Goal: Information Seeking & Learning: Find specific fact

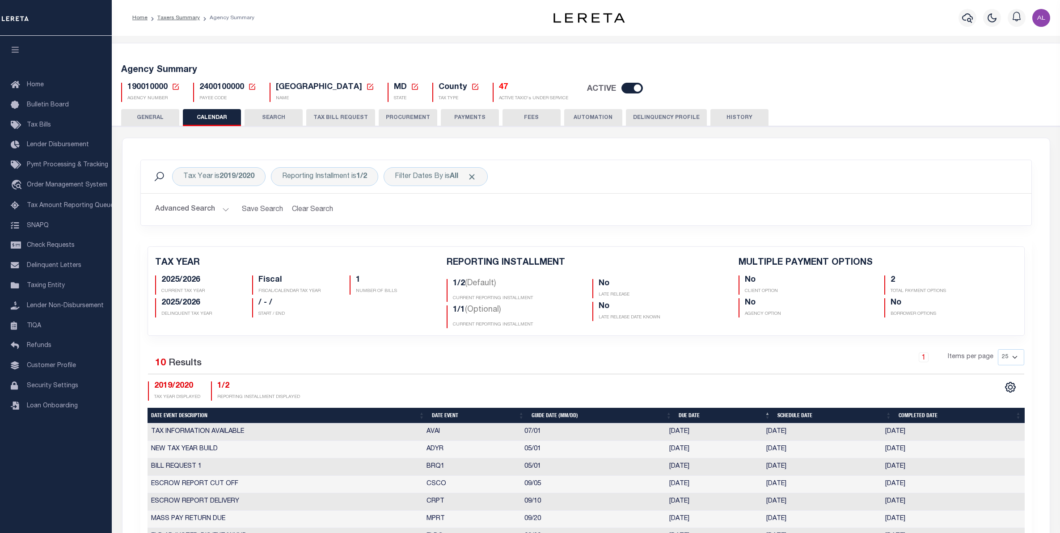
scroll to position [262, 0]
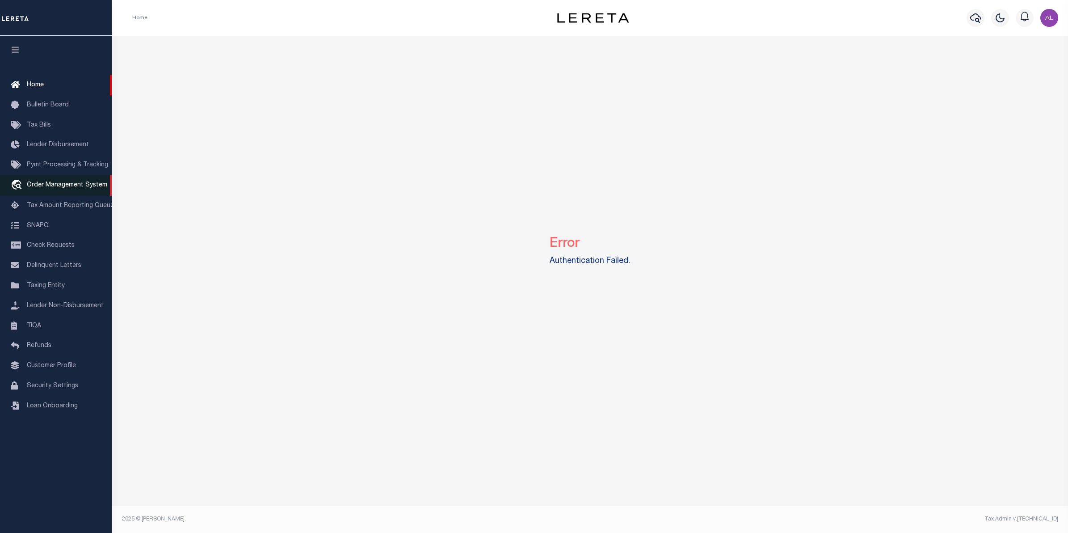
click at [60, 187] on span "Order Management System" at bounding box center [67, 185] width 80 height 6
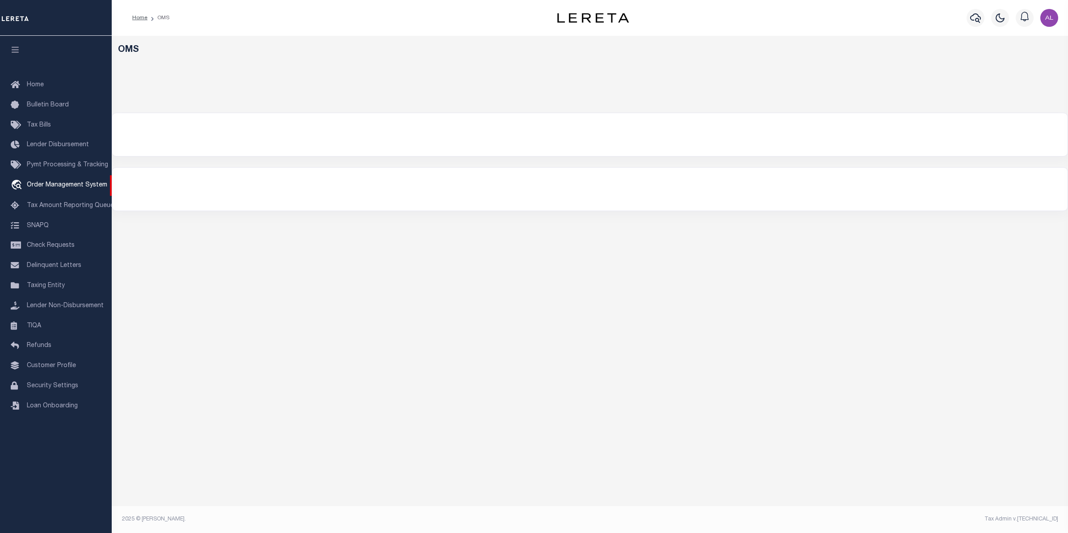
select select "200"
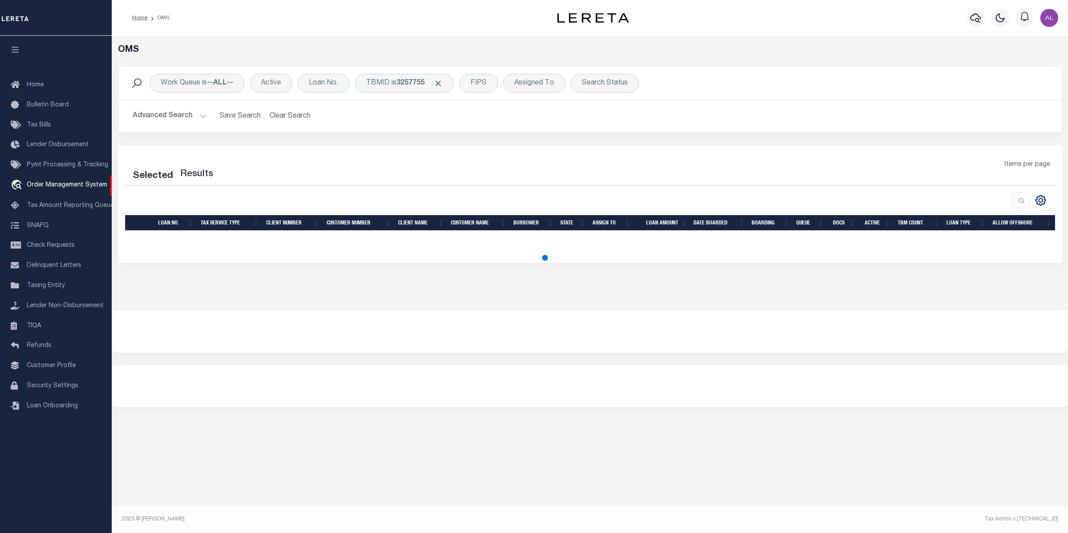
select select "200"
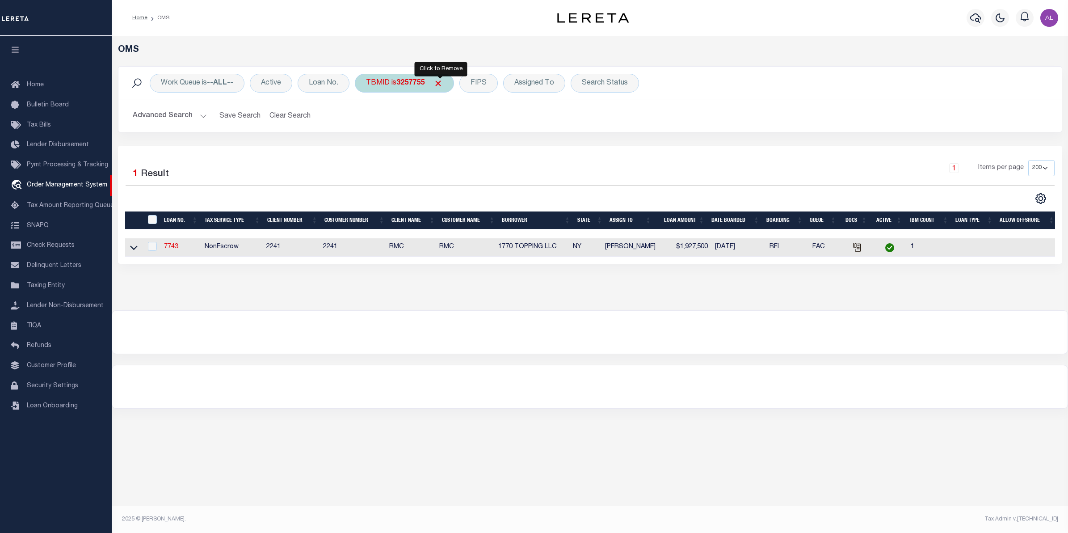
click at [440, 84] on span "Click to Remove" at bounding box center [437, 83] width 9 height 9
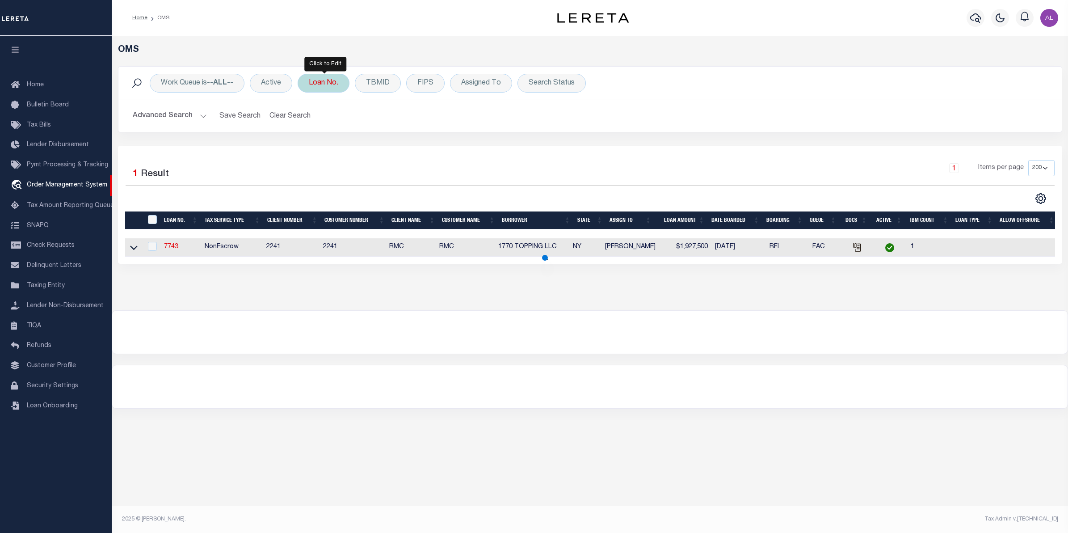
click at [317, 84] on div "Loan No." at bounding box center [324, 83] width 52 height 19
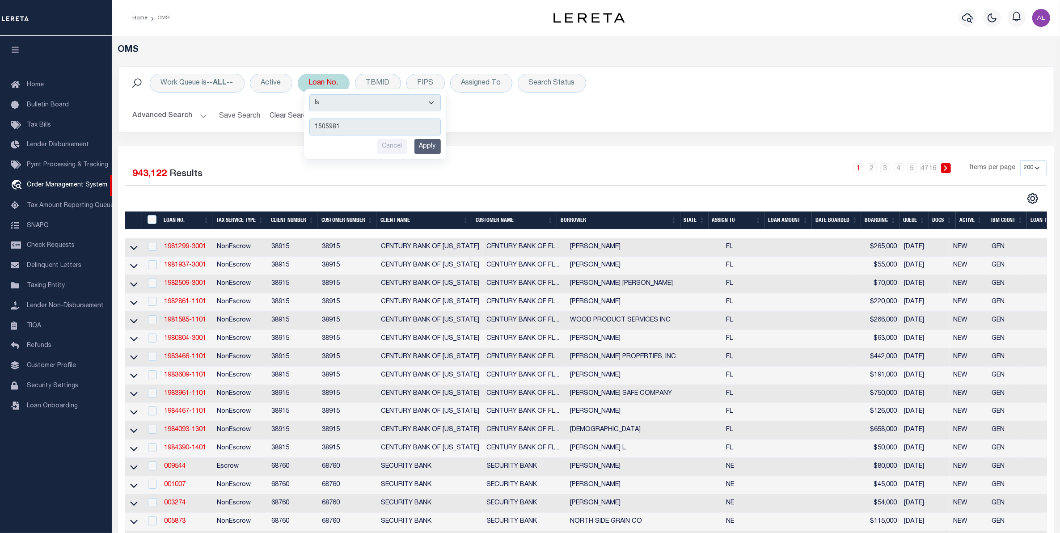
type input "15059819"
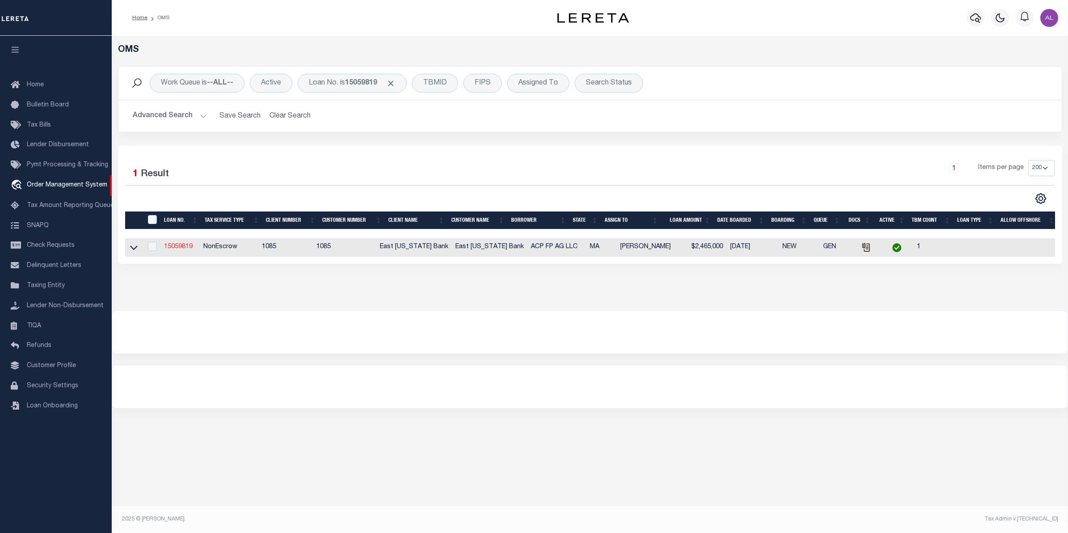
click at [181, 250] on link "15059819" at bounding box center [178, 247] width 29 height 6
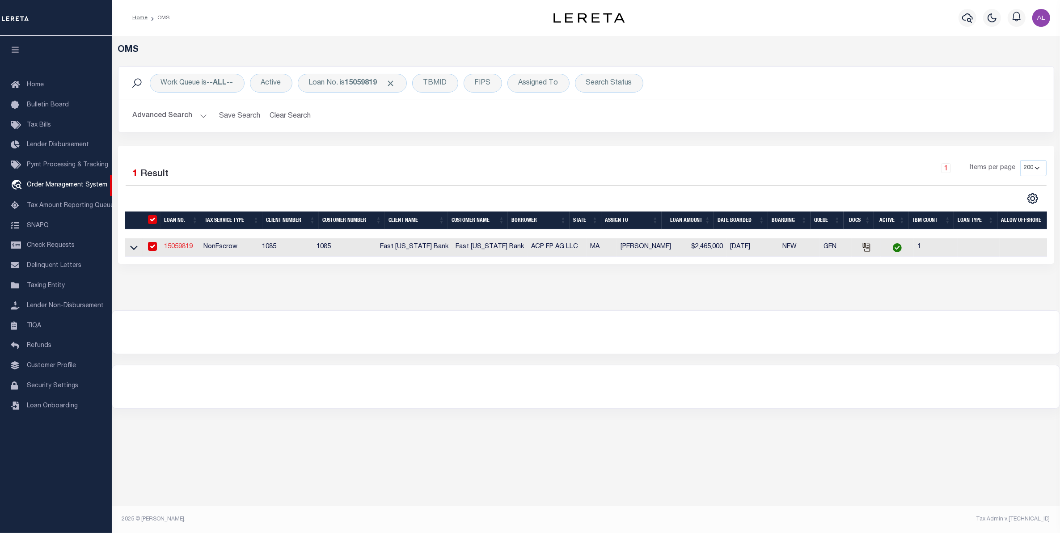
type input "15059819"
type input "ACP FP AG LLC"
select select
type input "2727 LBJ FREEWAY STE 600"
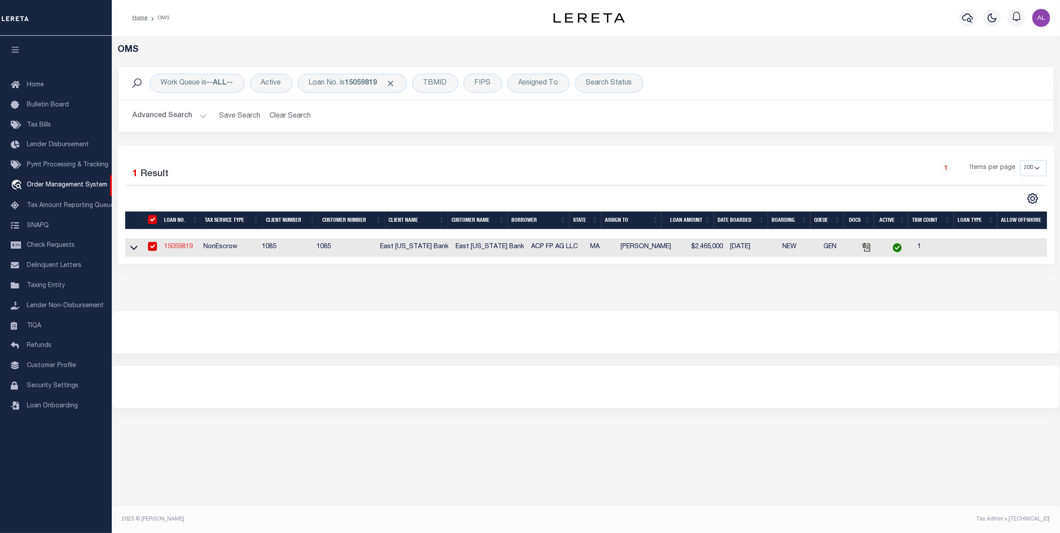
type input "DALLAS TX 75234"
select select
select select "NonEscrow"
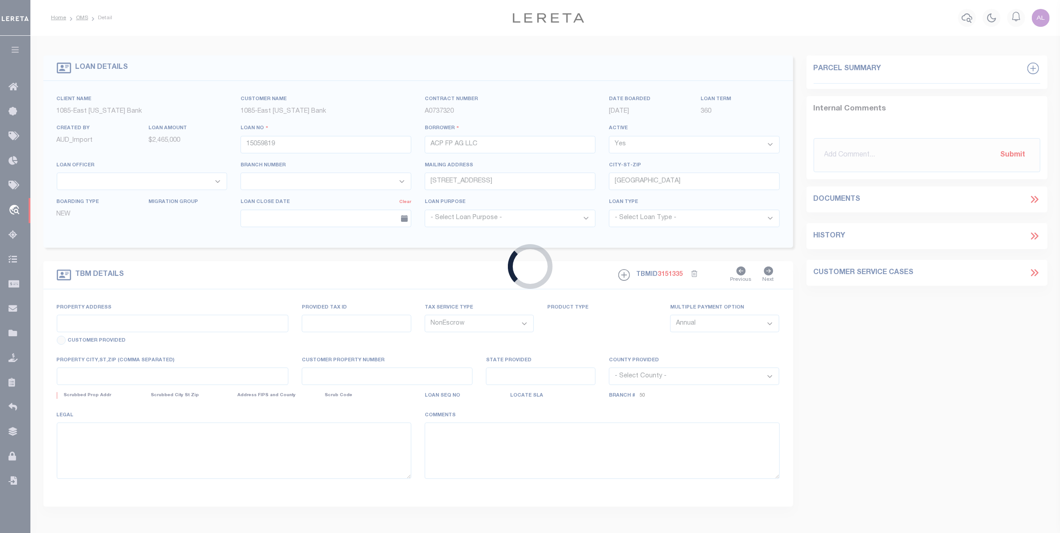
select select "1679"
select select "900"
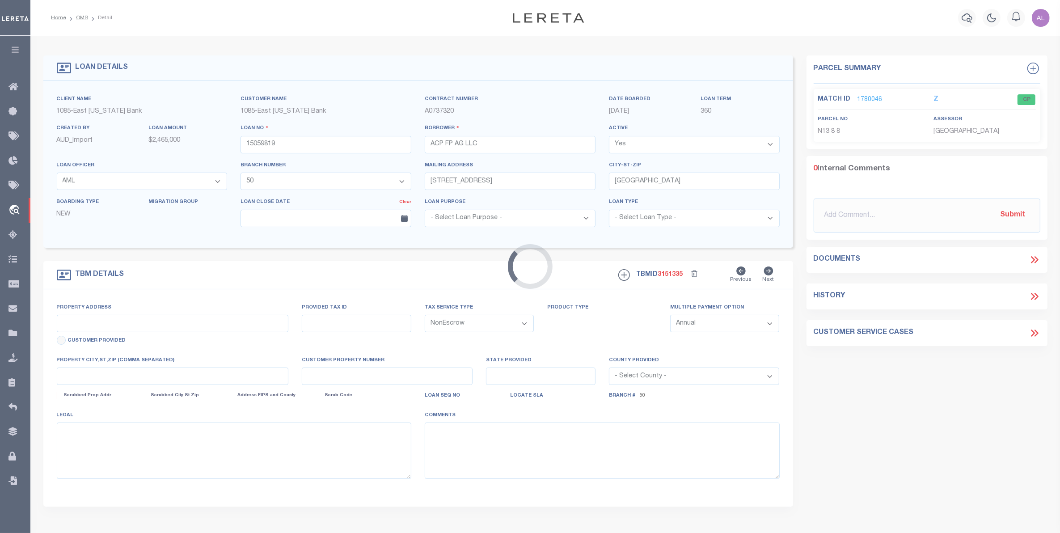
type input "32 CENTURY ST"
select select
type input "AGAWAM , MA 10010000"
type input "MA"
select select
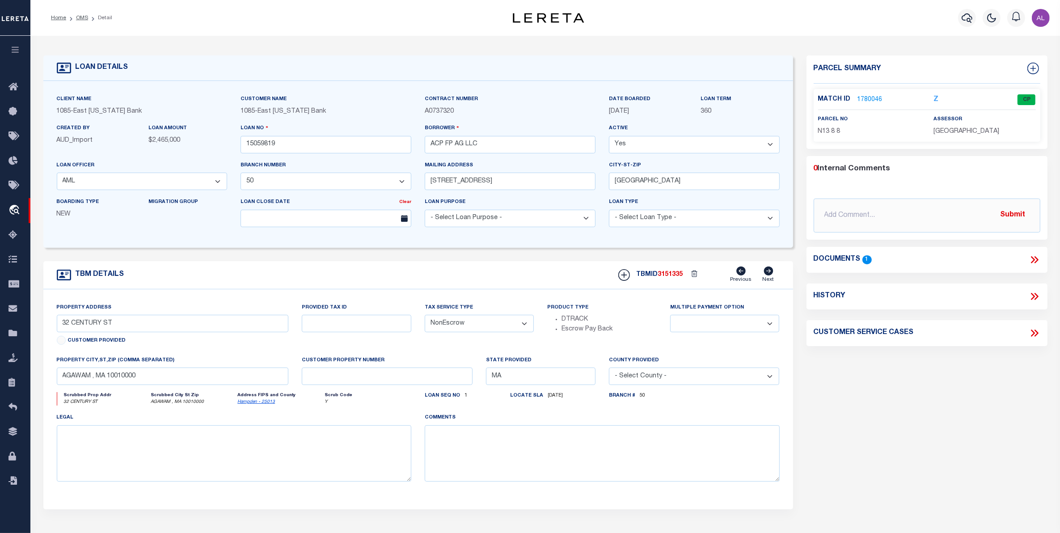
click at [866, 97] on link "1780046" at bounding box center [869, 99] width 25 height 9
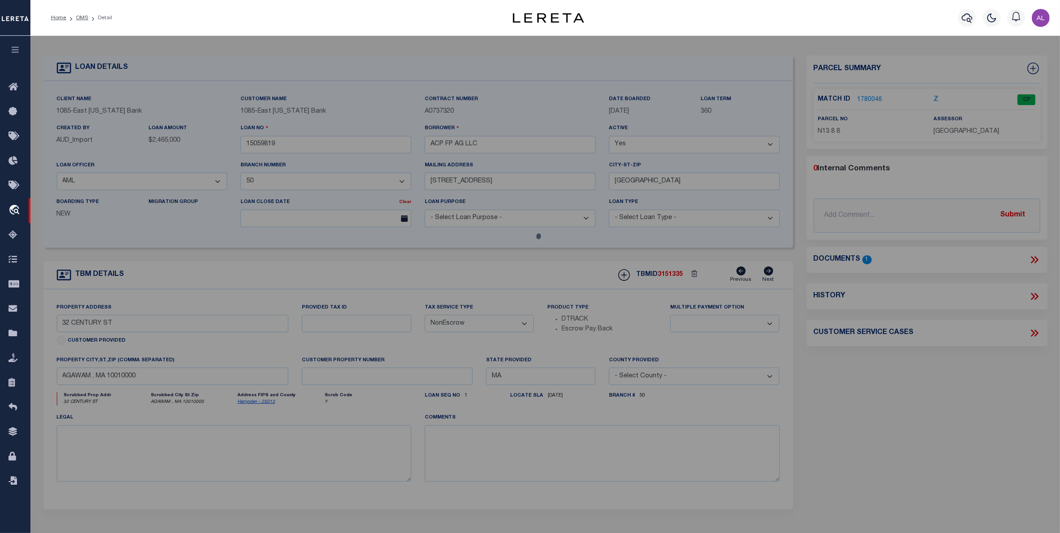
checkbox input "false"
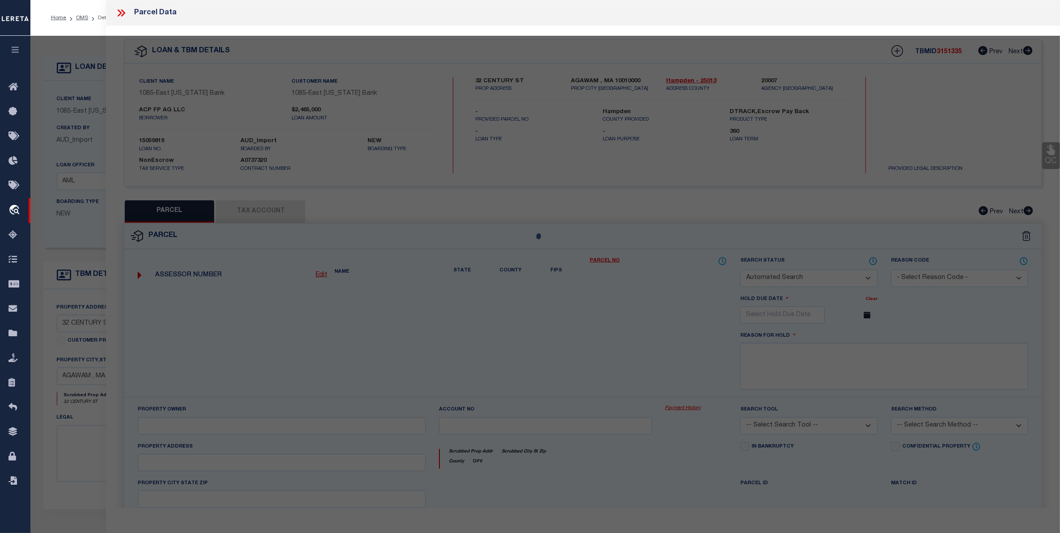
select select "CP"
type input "MILLWORK REALTY ASSOCIATES, LL"
select select
type input "32 CENTURY ST"
checkbox input "false"
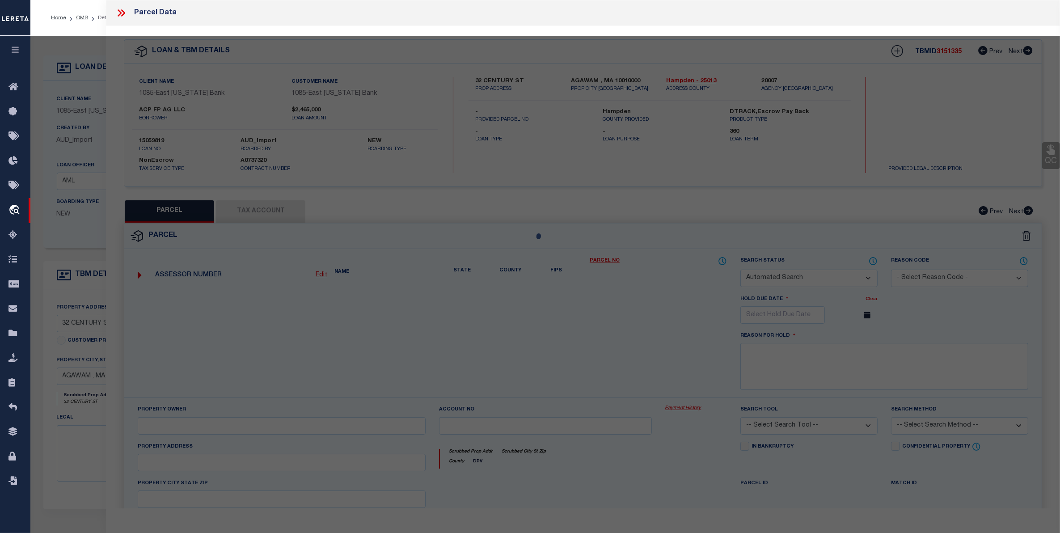
type input "AGAWAM , MA 10010"
type textarea "ACRES: 1.896"
type textarea "Completed based on the given document."
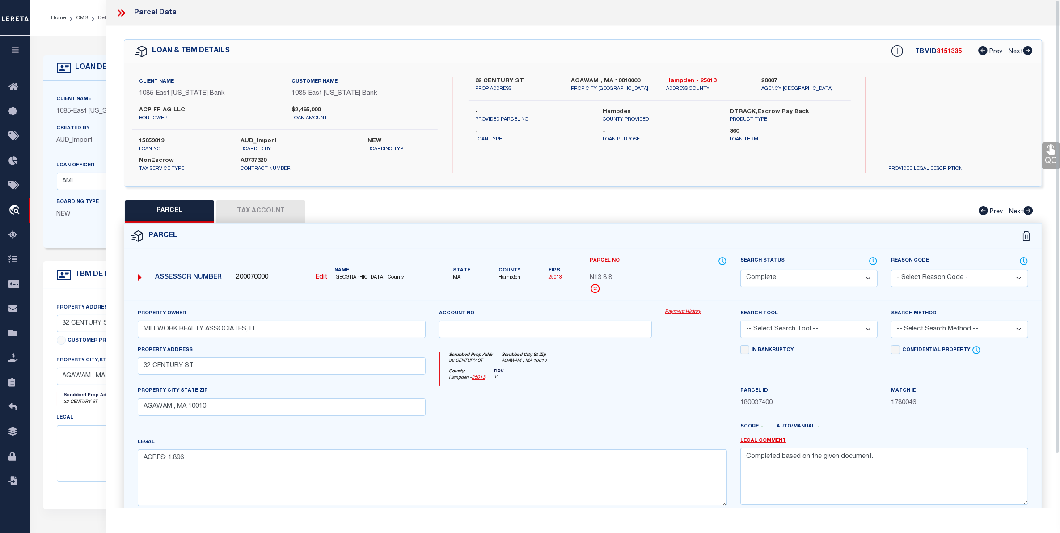
click at [267, 216] on button "Tax Account" at bounding box center [260, 211] width 89 height 22
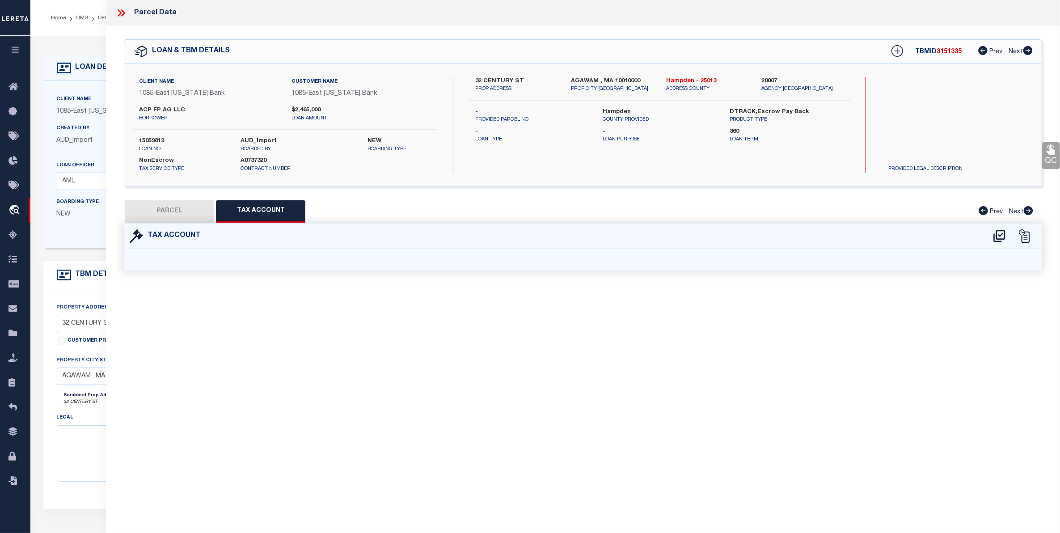
select select "100"
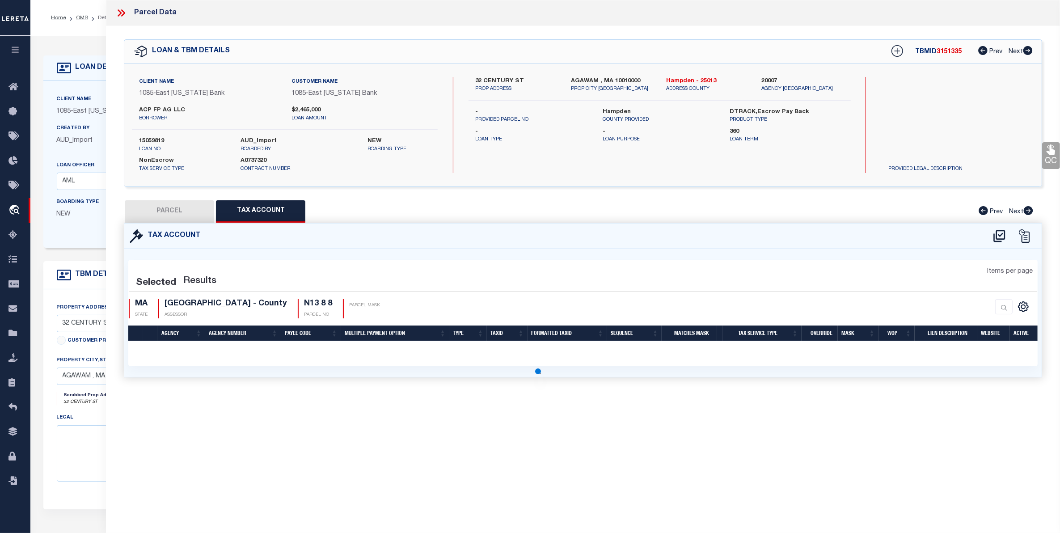
select select "100"
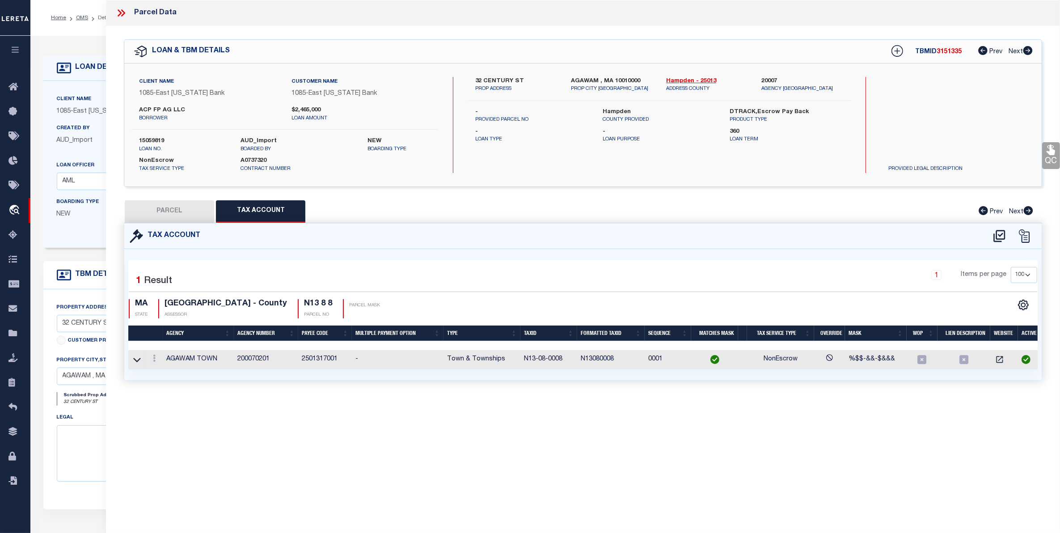
click at [316, 355] on td "2501317001" at bounding box center [325, 359] width 54 height 19
copy td "2501317001"
click at [74, 47] on div "LOAN DETAILS Client Name 1085 - East Texas Bank 1085 -" at bounding box center [545, 294] width 1017 height 499
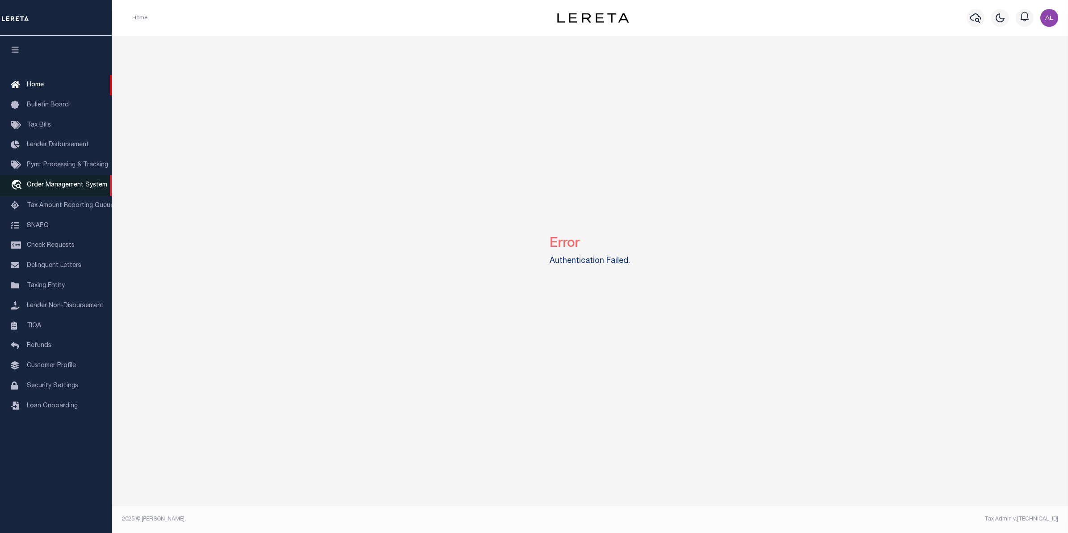
click at [57, 186] on span "Order Management System" at bounding box center [67, 185] width 80 height 6
click at [53, 288] on span "Taxing Entity" at bounding box center [46, 285] width 38 height 6
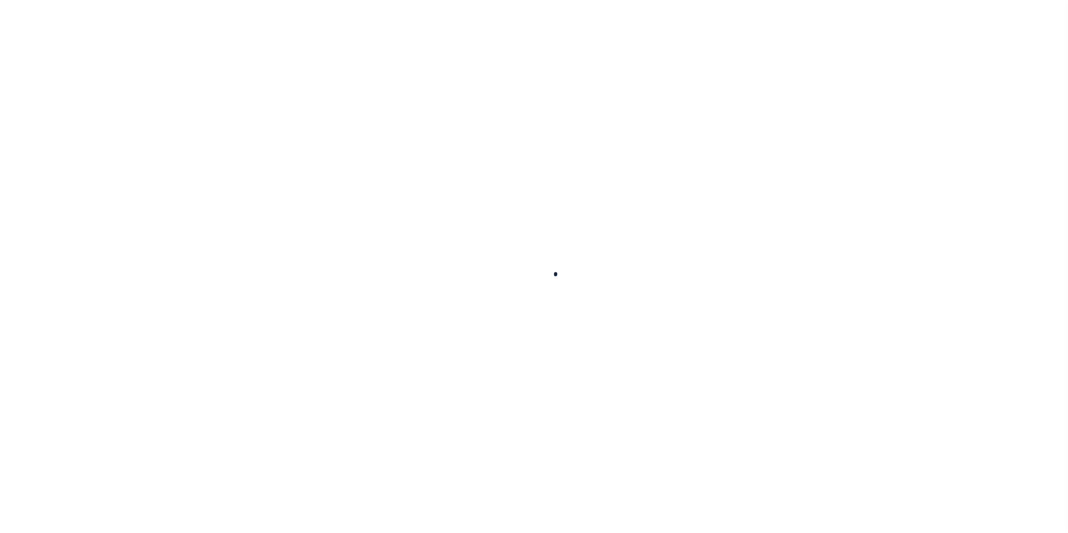
select select
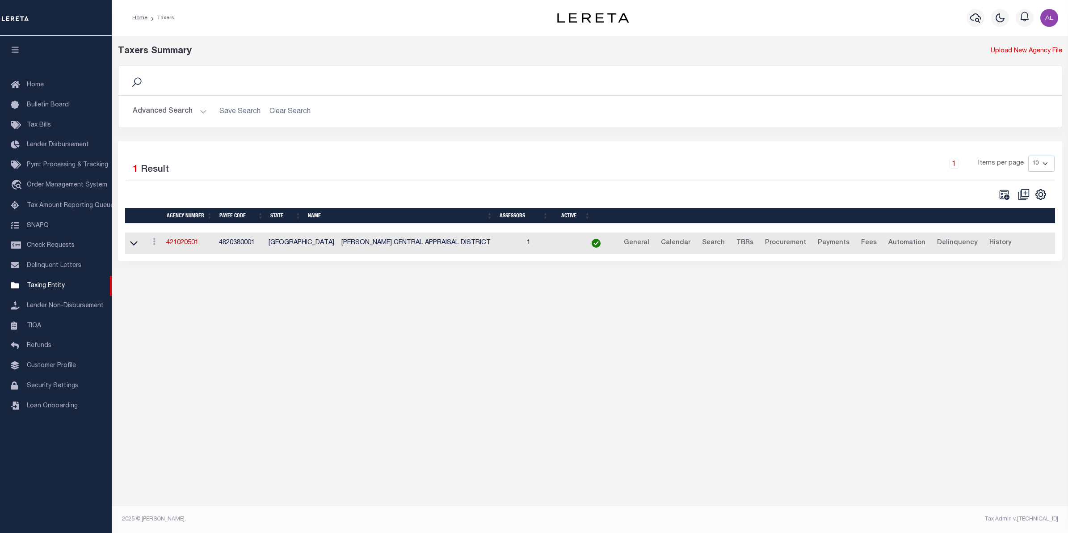
click at [199, 110] on button "Advanced Search" at bounding box center [170, 111] width 74 height 17
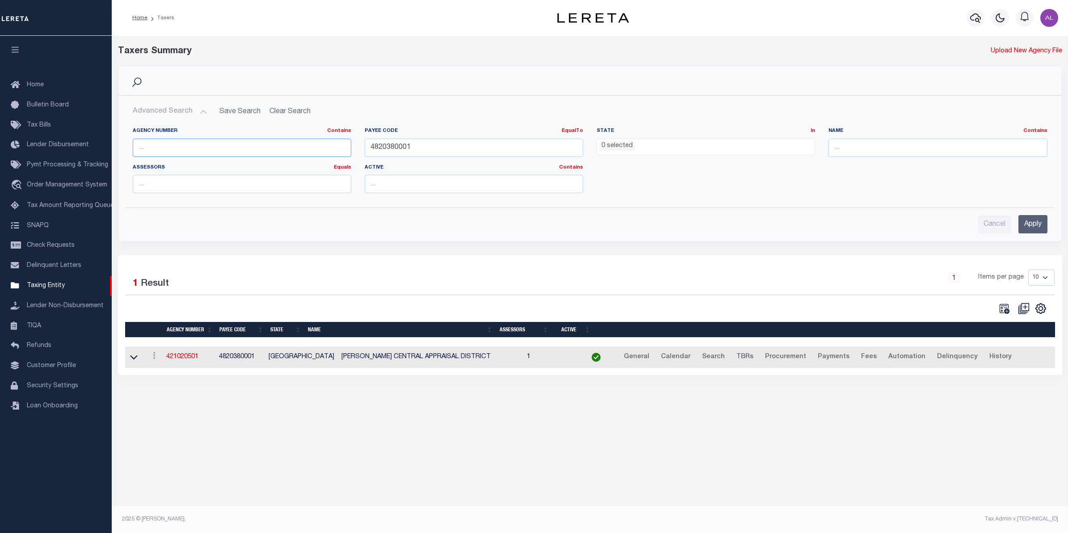
click at [160, 149] on input "text" at bounding box center [242, 148] width 219 height 18
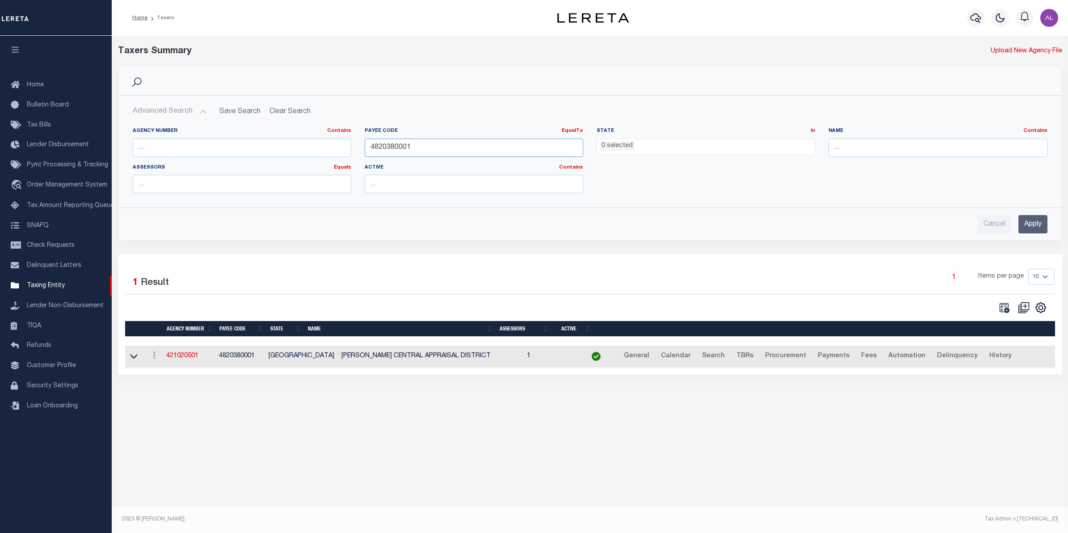
click at [439, 152] on input "4820380001" at bounding box center [474, 148] width 219 height 18
paste input "2501317"
type input "2501317001"
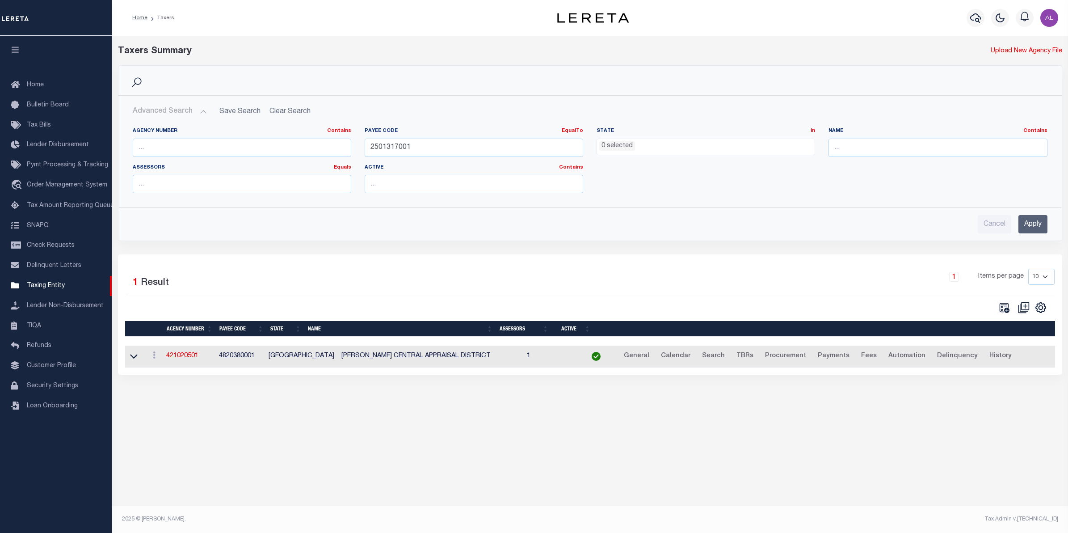
click at [1029, 229] on input "Apply" at bounding box center [1032, 224] width 29 height 18
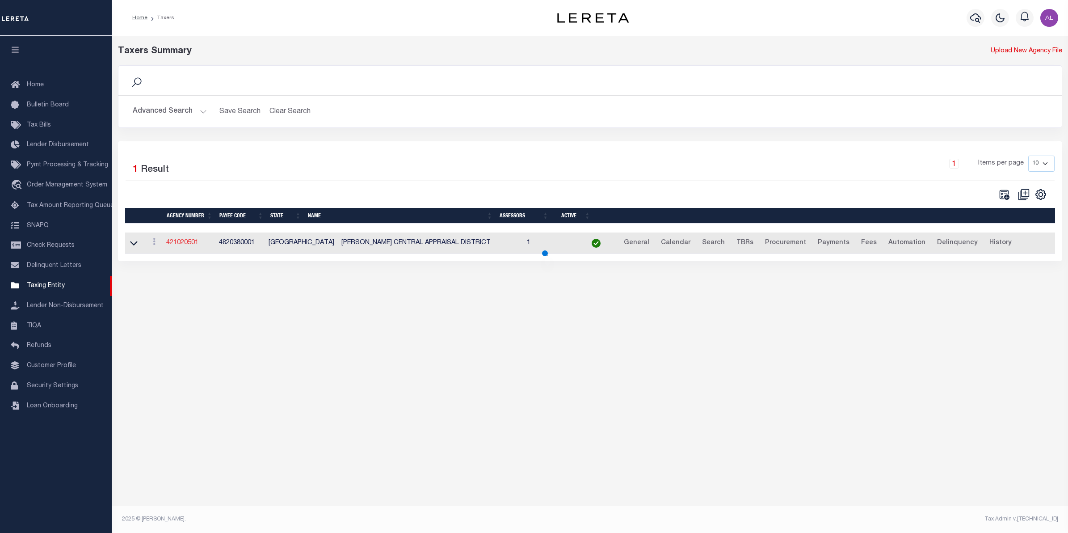
click at [193, 243] on link "421020501" at bounding box center [182, 243] width 32 height 6
click at [180, 240] on td "200070201" at bounding box center [189, 243] width 53 height 22
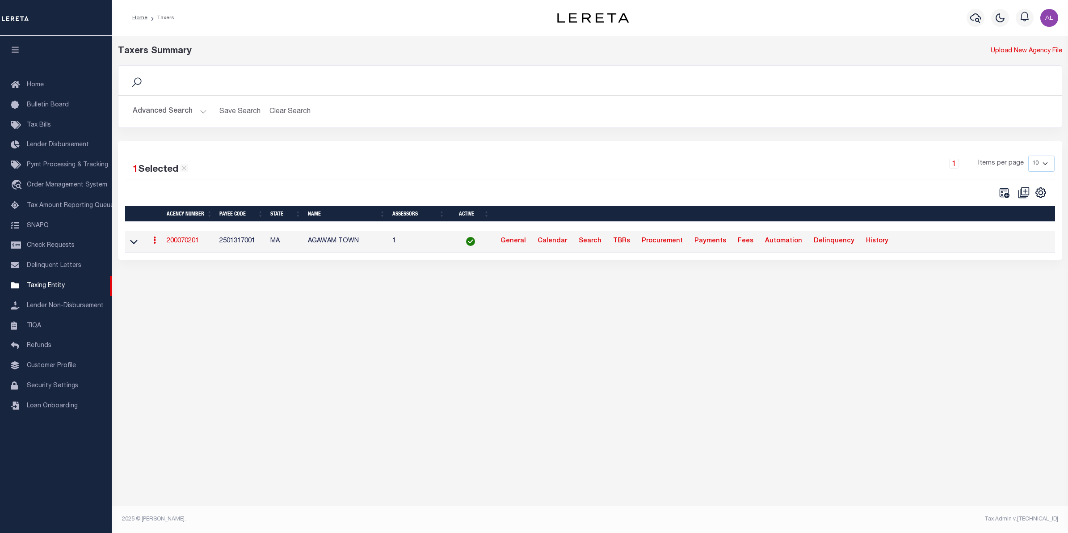
click at [177, 242] on link "200070201" at bounding box center [183, 241] width 32 height 6
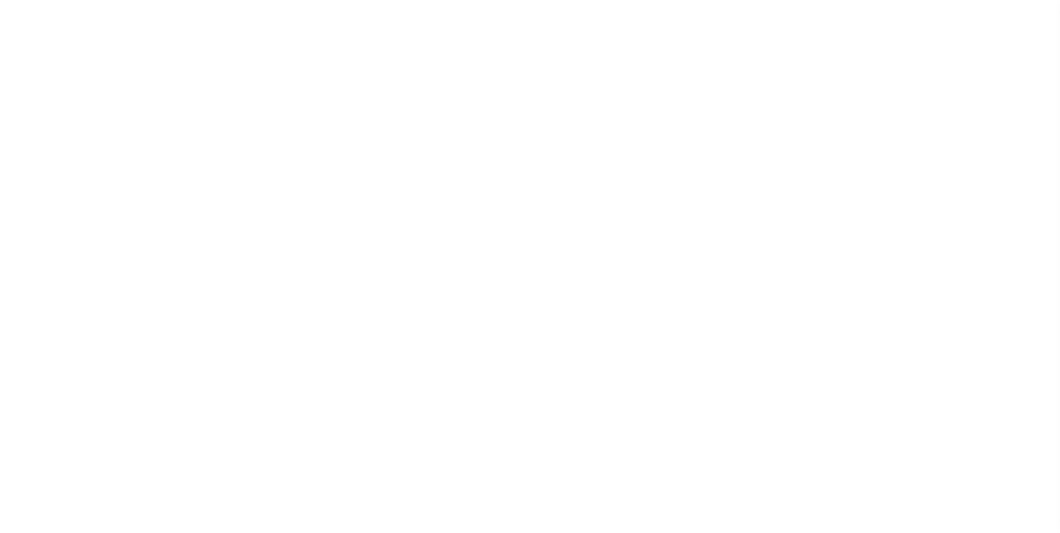
select select
checkbox input "false"
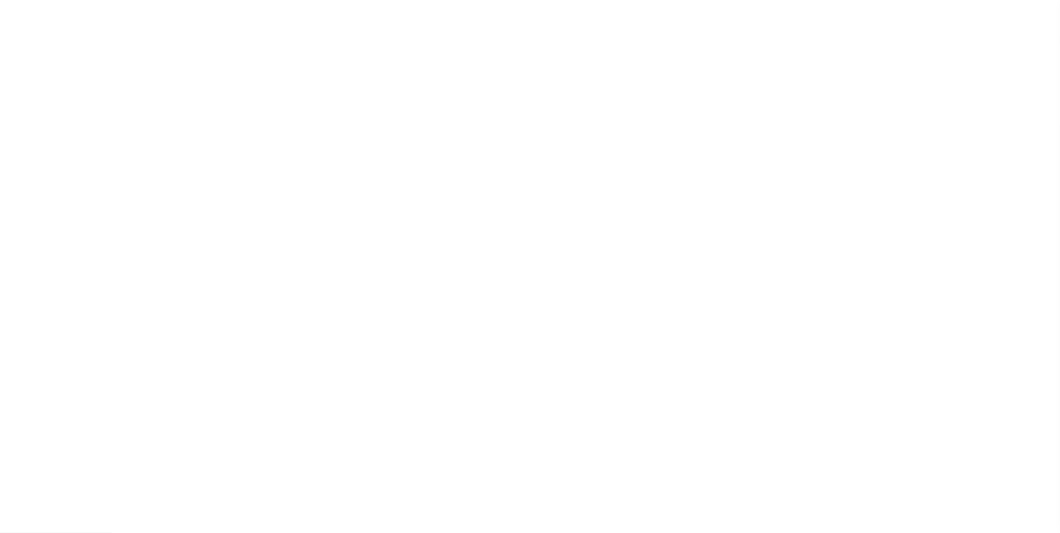
checkbox input "false"
type input "2501317001"
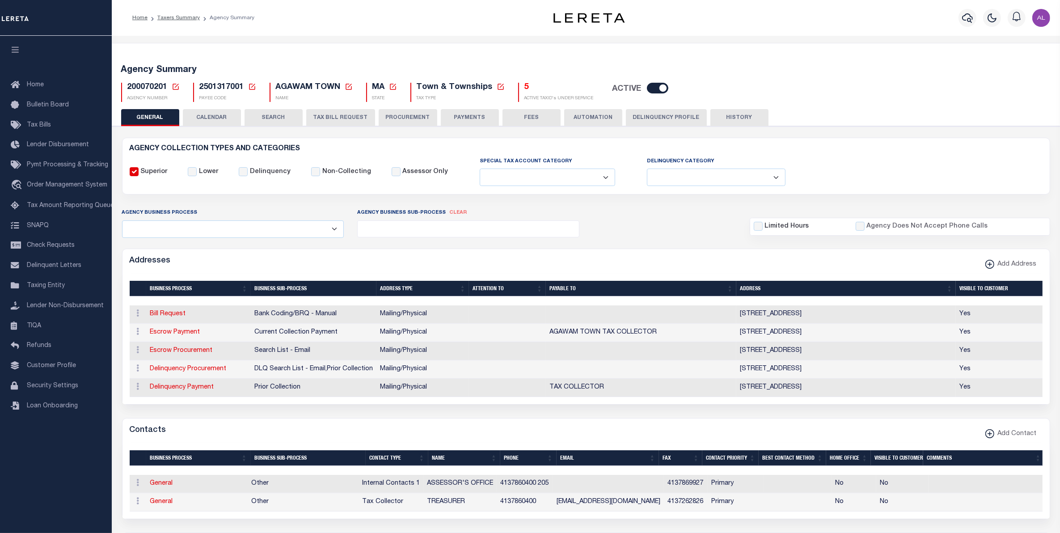
click at [225, 125] on button "CALENDAR" at bounding box center [212, 117] width 58 height 17
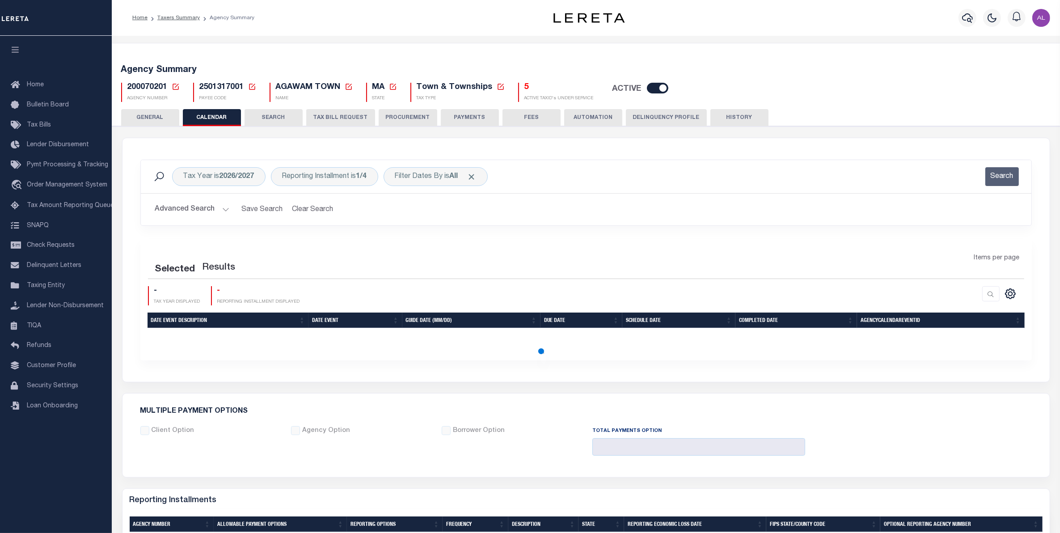
checkbox input "false"
type input "1"
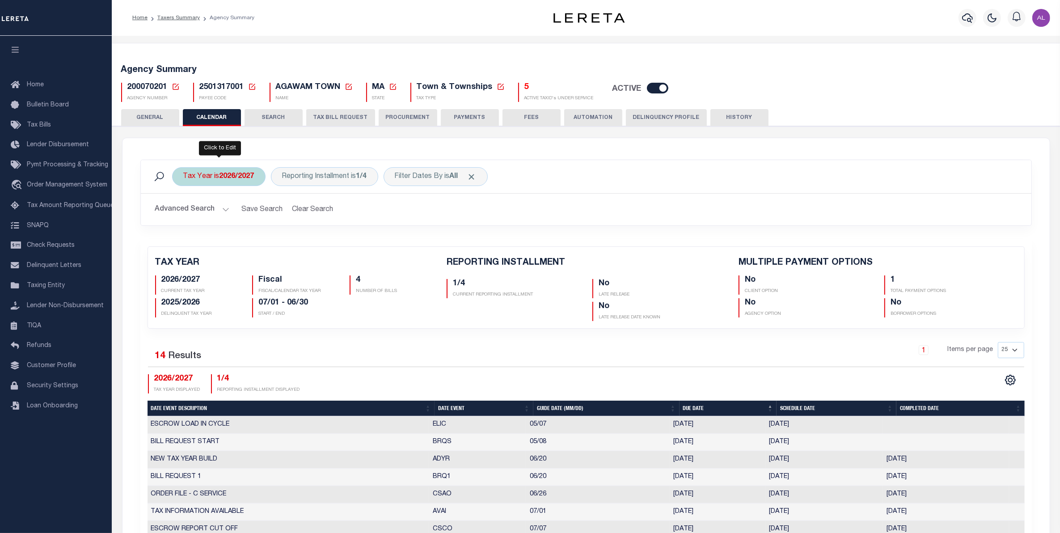
click at [244, 179] on b "2026/2027" at bounding box center [236, 176] width 35 height 7
click at [238, 220] on select "2027/2028 2026/2027 2025/2026 2024/2025 2023/2024 2022/2023 2021/2022 2020/2021…" at bounding box center [249, 220] width 131 height 17
select select "2021/2022"
click at [184, 212] on select "2027/2028 2026/2027 2025/2026 2024/2025 2023/2024 2022/2023 2021/2022 2020/2021…" at bounding box center [249, 220] width 131 height 17
click at [306, 247] on input "Apply" at bounding box center [302, 239] width 26 height 15
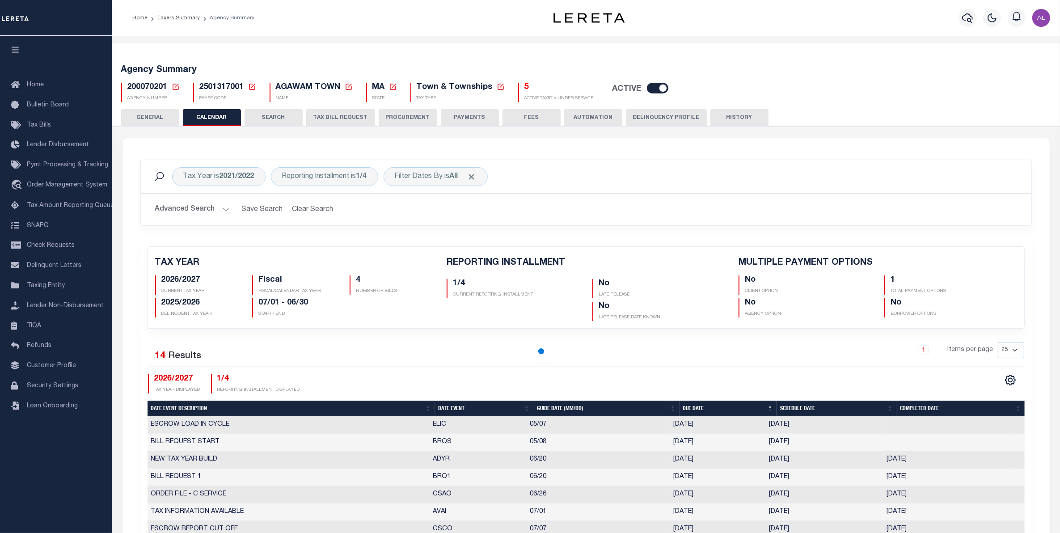
checkbox input "false"
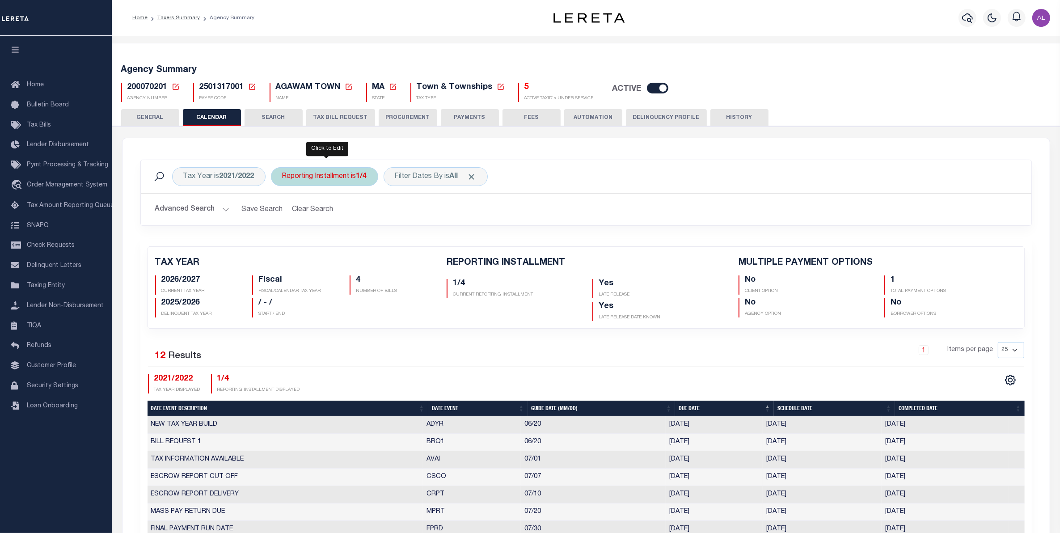
click at [345, 179] on div "Reporting Installment is 1/4" at bounding box center [324, 176] width 107 height 19
click at [331, 223] on select "1/4 2/4 3/4 4/4" at bounding box center [347, 220] width 131 height 17
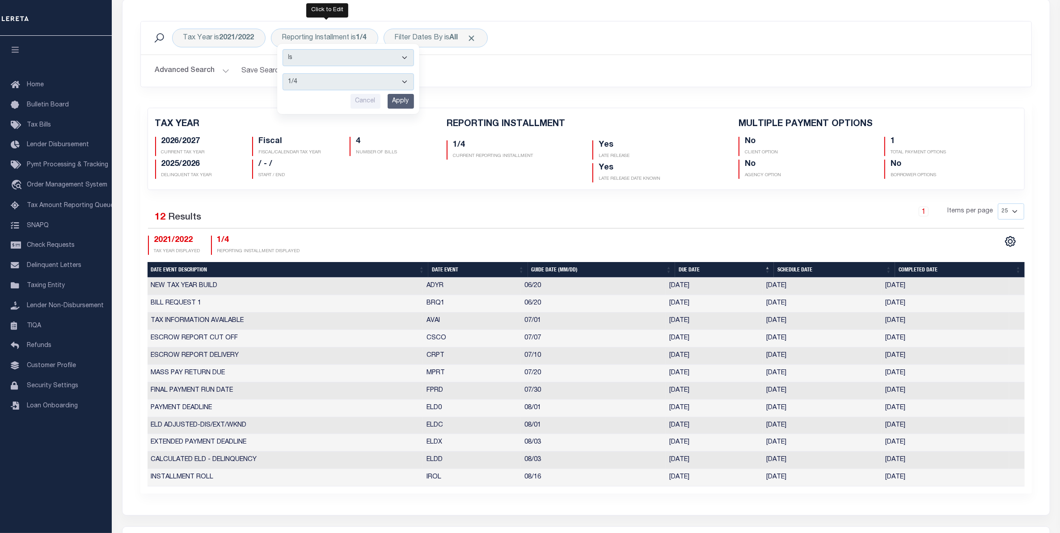
scroll to position [104, 0]
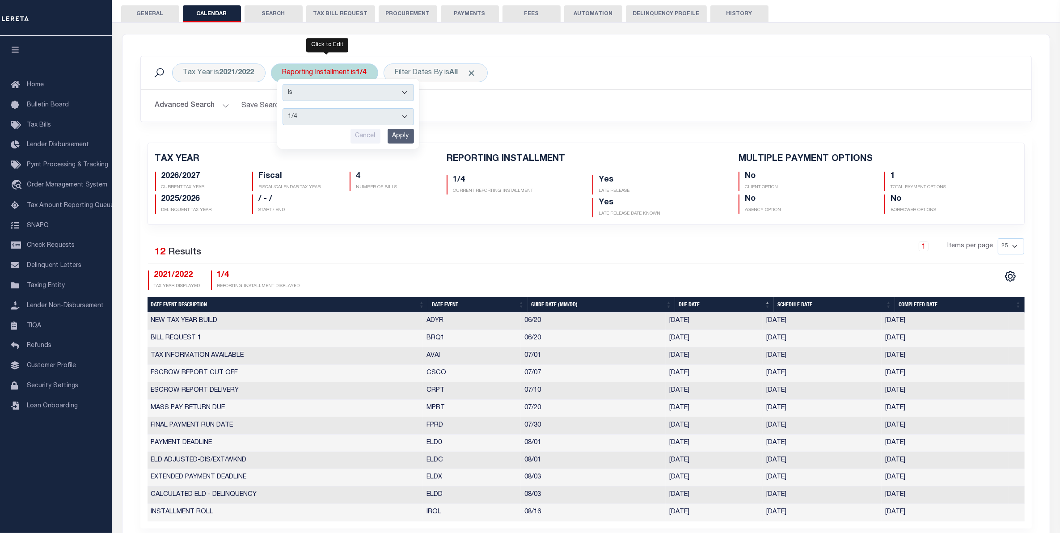
click at [302, 123] on select "1/4 2/4 3/4 4/4" at bounding box center [347, 116] width 131 height 17
select select "4/4"
click at [283, 108] on select "1/4 2/4 3/4 4/4" at bounding box center [347, 116] width 131 height 17
click at [404, 135] on input "Apply" at bounding box center [400, 136] width 26 height 15
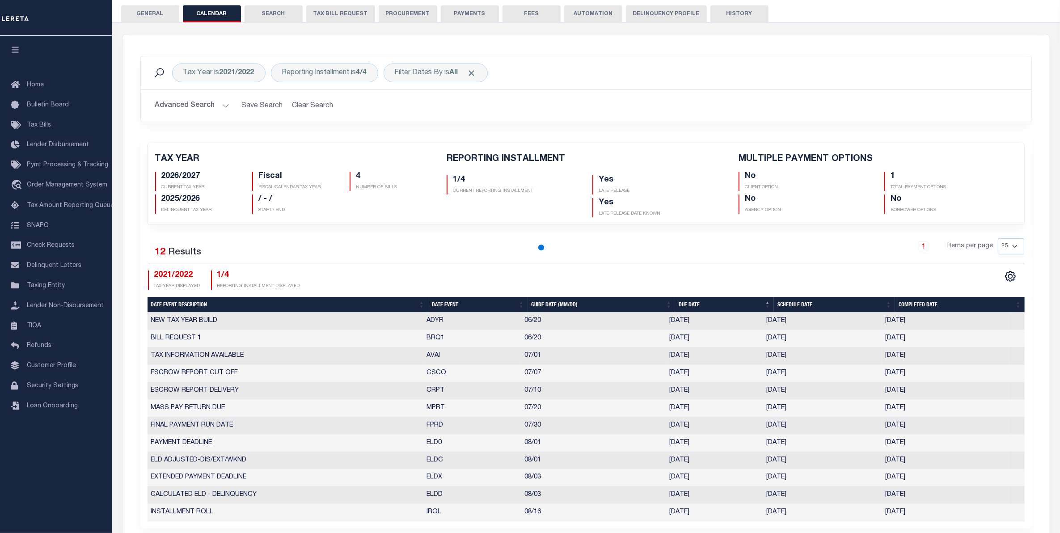
checkbox input "false"
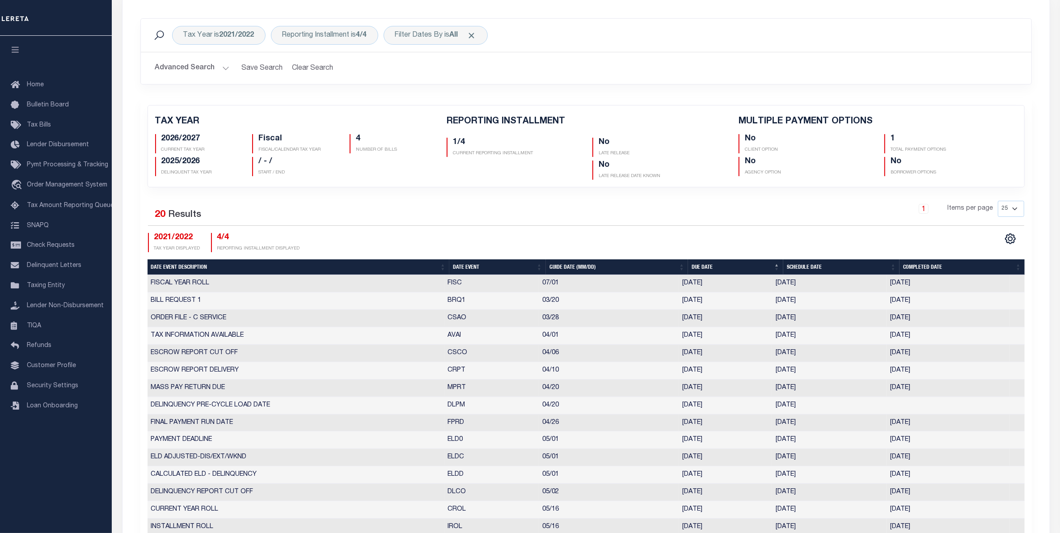
scroll to position [144, 0]
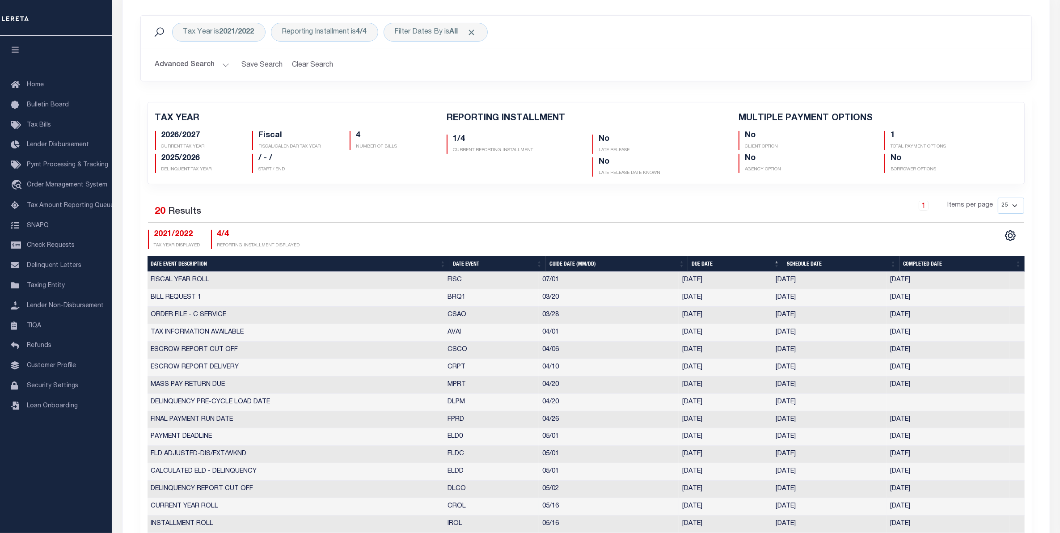
drag, startPoint x: 678, startPoint y: 505, endPoint x: 712, endPoint y: 506, distance: 34.0
click at [712, 506] on td "05/14/2021" at bounding box center [724, 506] width 93 height 17
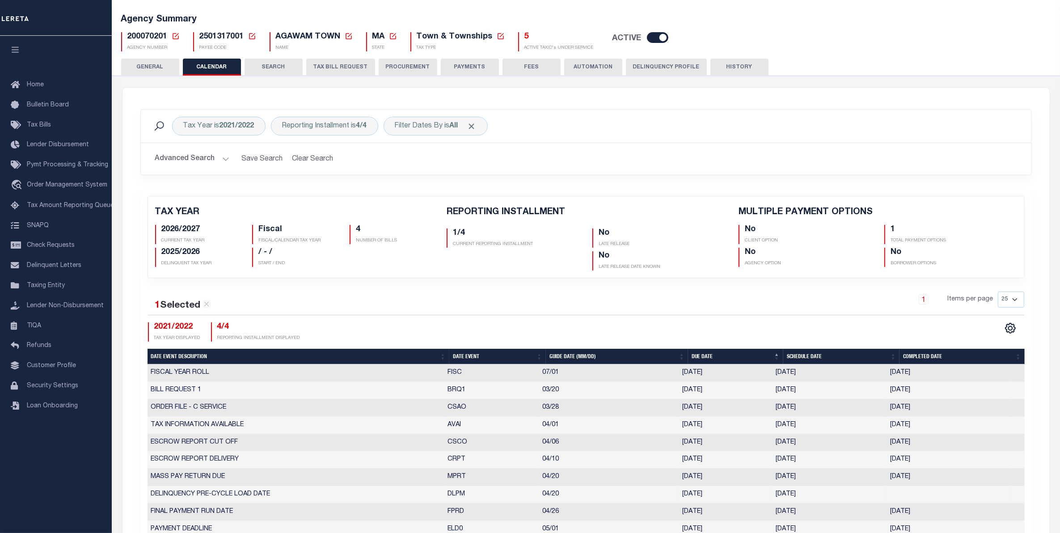
scroll to position [48, 0]
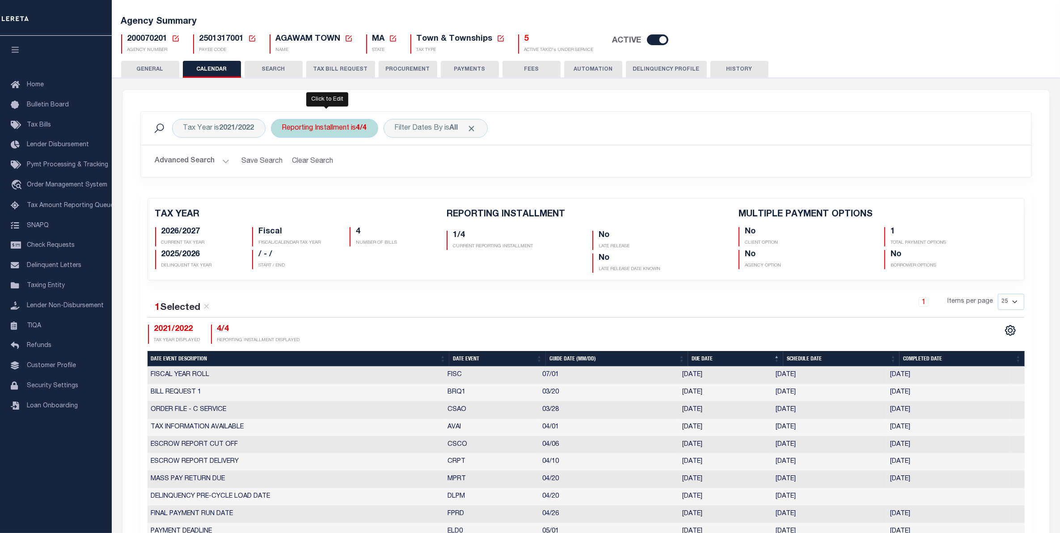
click at [320, 127] on div "Reporting Installment is 4/4" at bounding box center [324, 128] width 107 height 19
select select "4/4"
click at [317, 165] on select "1/4 2/4 3/4 4/4" at bounding box center [347, 172] width 131 height 17
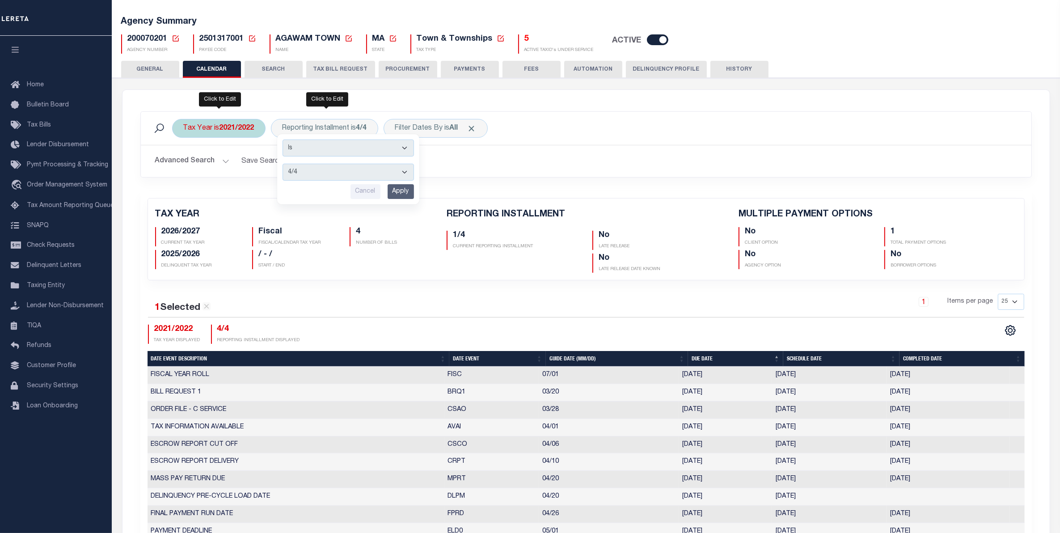
click at [228, 125] on b "2021/2022" at bounding box center [236, 128] width 35 height 7
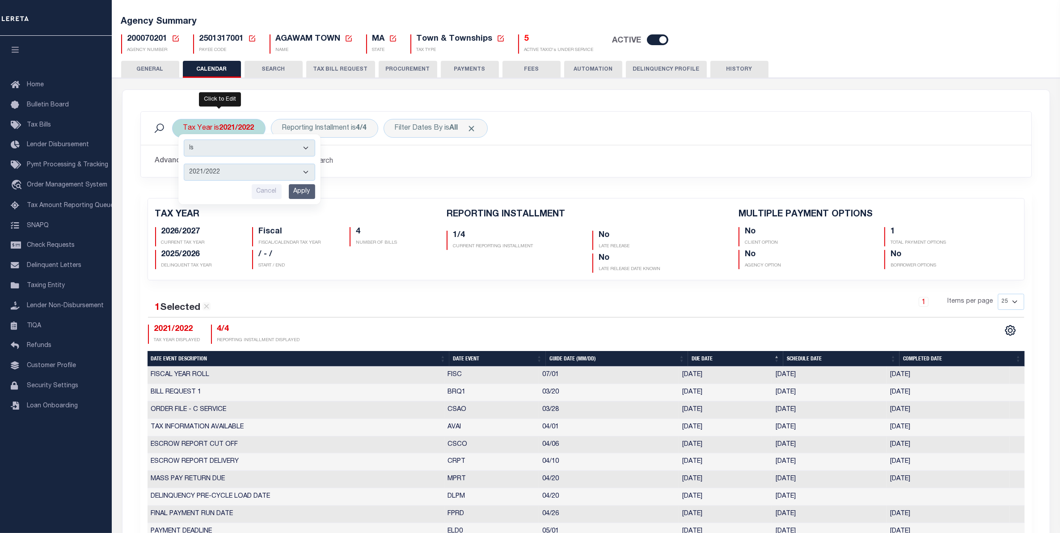
click at [220, 179] on select "2027/2028 2026/2027 2025/2026 2024/2025 2023/2024 2022/2023 2021/2022 2020/2021…" at bounding box center [249, 172] width 131 height 17
select select "2022/2023"
click at [184, 164] on select "2027/2028 2026/2027 2025/2026 2024/2025 2023/2024 2022/2023 2021/2022 2020/2021…" at bounding box center [249, 172] width 131 height 17
click at [307, 198] on input "Apply" at bounding box center [302, 191] width 26 height 15
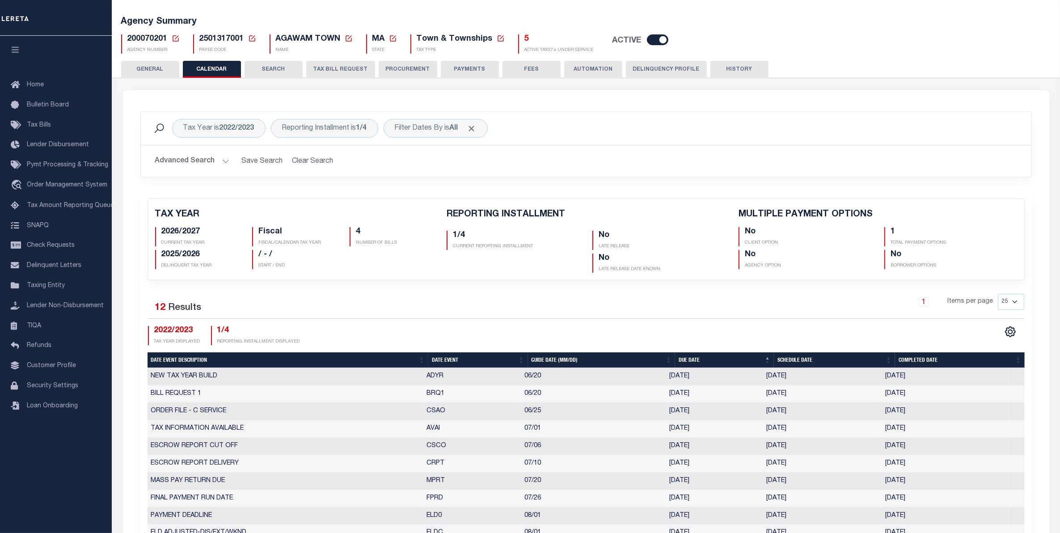
checkbox input "false"
click at [336, 121] on div "Reporting Installment is 1/4" at bounding box center [324, 128] width 107 height 19
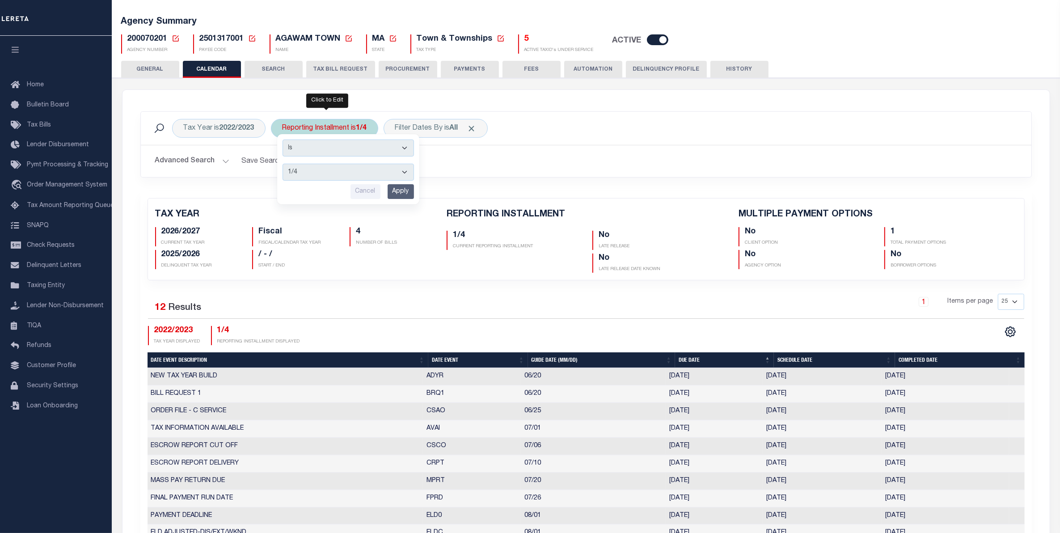
click at [339, 168] on select "1/4 2/4 3/4 4/4" at bounding box center [347, 172] width 131 height 17
select select "4/4"
click at [283, 164] on select "1/4 2/4 3/4 4/4" at bounding box center [347, 172] width 131 height 17
click at [405, 188] on input "Apply" at bounding box center [400, 191] width 26 height 15
checkbox input "false"
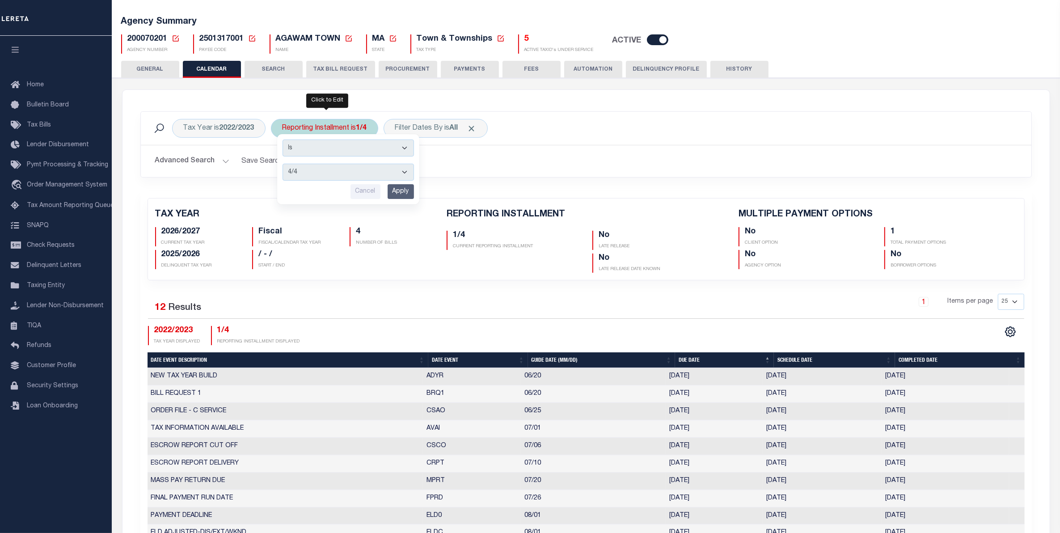
checkbox input "false"
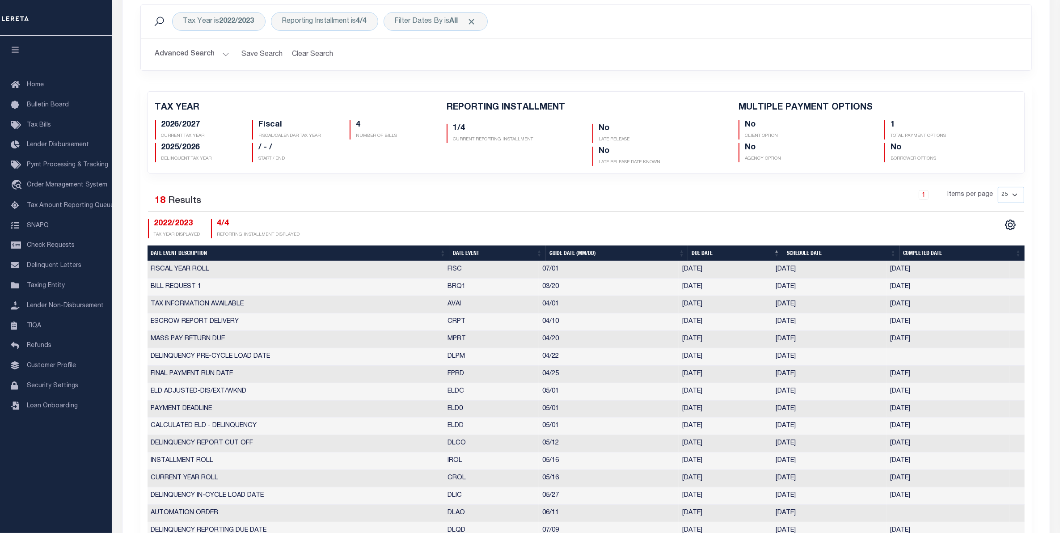
scroll to position [172, 0]
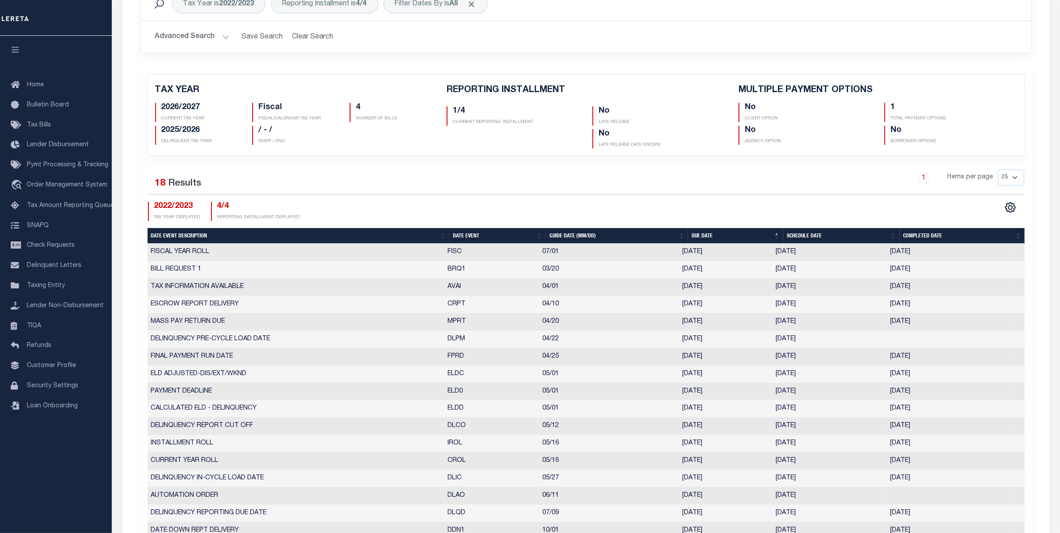
click at [681, 461] on td "05/16/2022" at bounding box center [724, 460] width 93 height 17
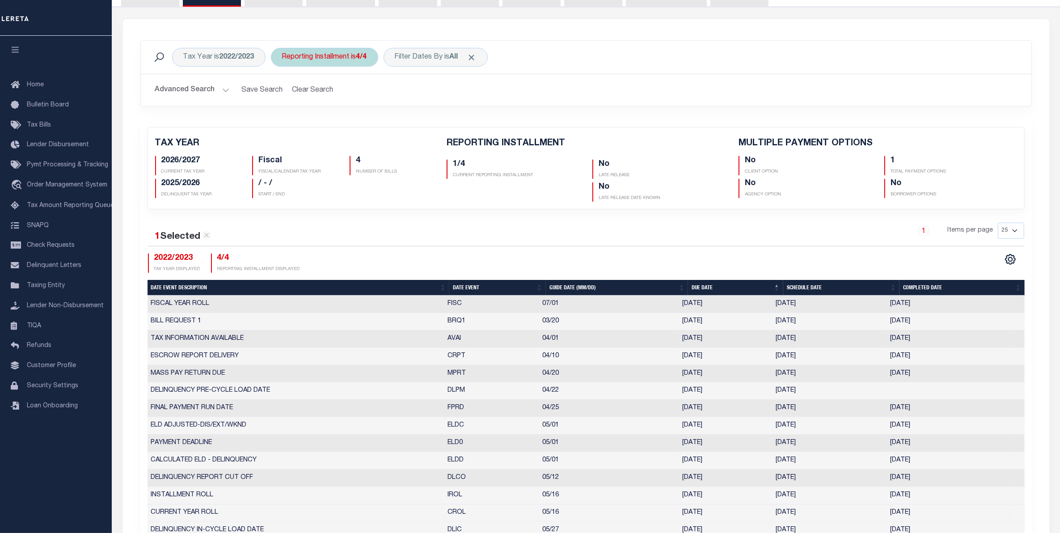
scroll to position [119, 0]
click at [360, 65] on div "Reporting Installment is 4/4" at bounding box center [324, 57] width 107 height 19
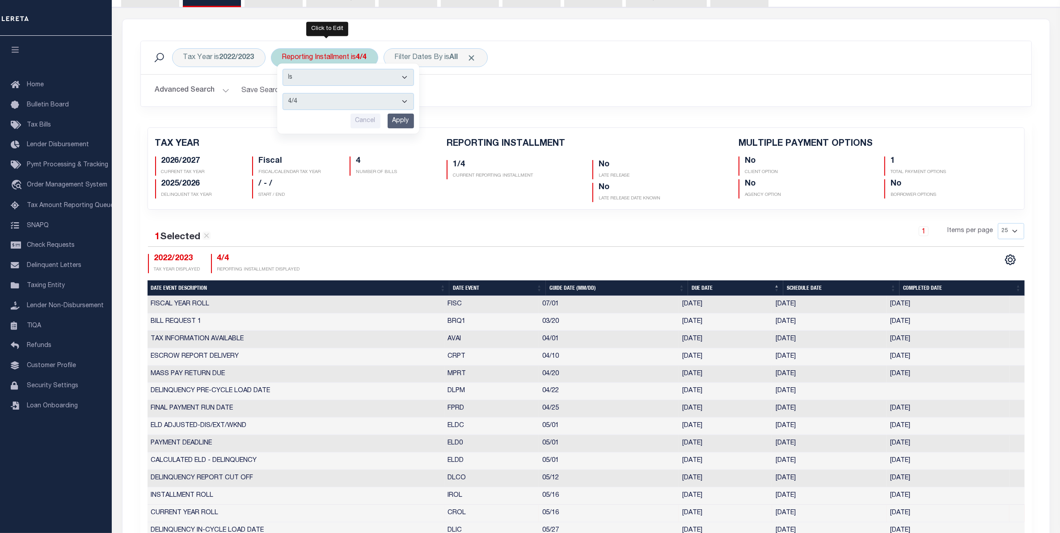
click at [356, 102] on select "1/4 2/4 3/4 4/4" at bounding box center [347, 101] width 131 height 17
select select "2/4"
click at [283, 93] on select "1/4 2/4 3/4 4/4" at bounding box center [347, 101] width 131 height 17
click at [403, 118] on input "Apply" at bounding box center [400, 121] width 26 height 15
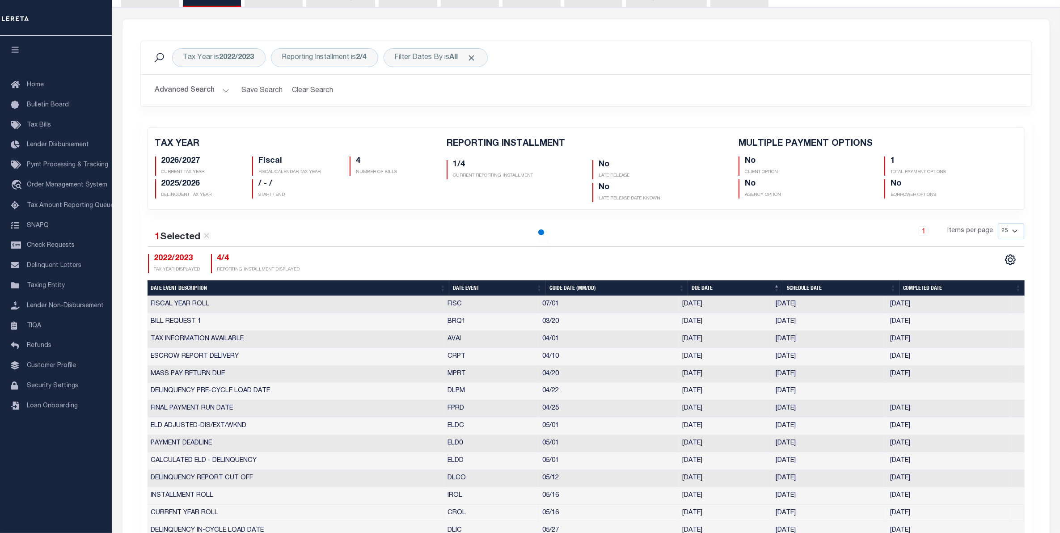
checkbox input "false"
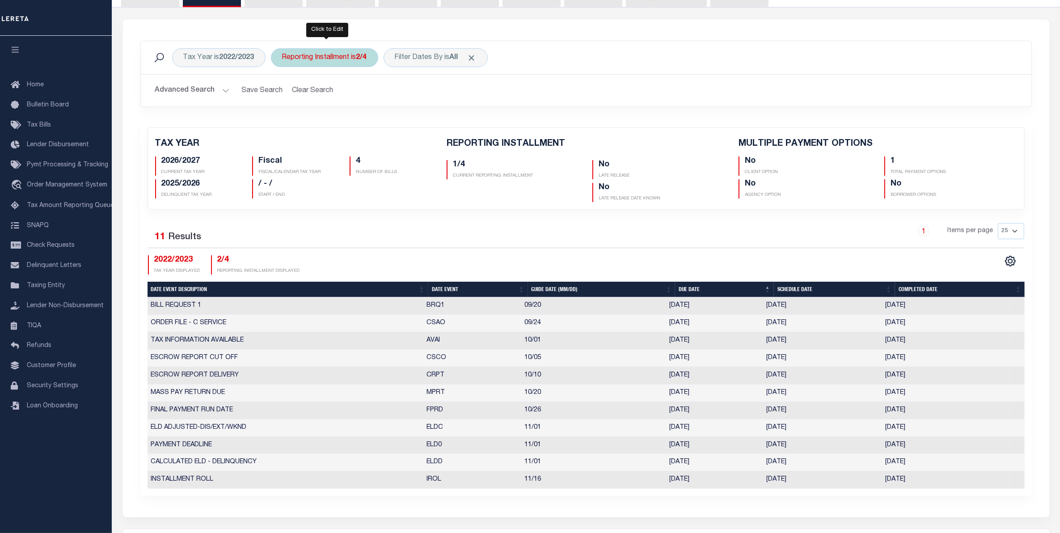
click at [349, 55] on div "Reporting Installment is 2/4" at bounding box center [324, 57] width 107 height 19
click at [325, 101] on select "1/4 2/4 3/4 4/4" at bounding box center [347, 101] width 131 height 17
select select "3/4"
click at [283, 93] on select "1/4 2/4 3/4 4/4" at bounding box center [347, 101] width 131 height 17
click at [407, 133] on div "Is Contains 1/4 2/4 3/4 4/4 Cancel Apply" at bounding box center [348, 98] width 142 height 70
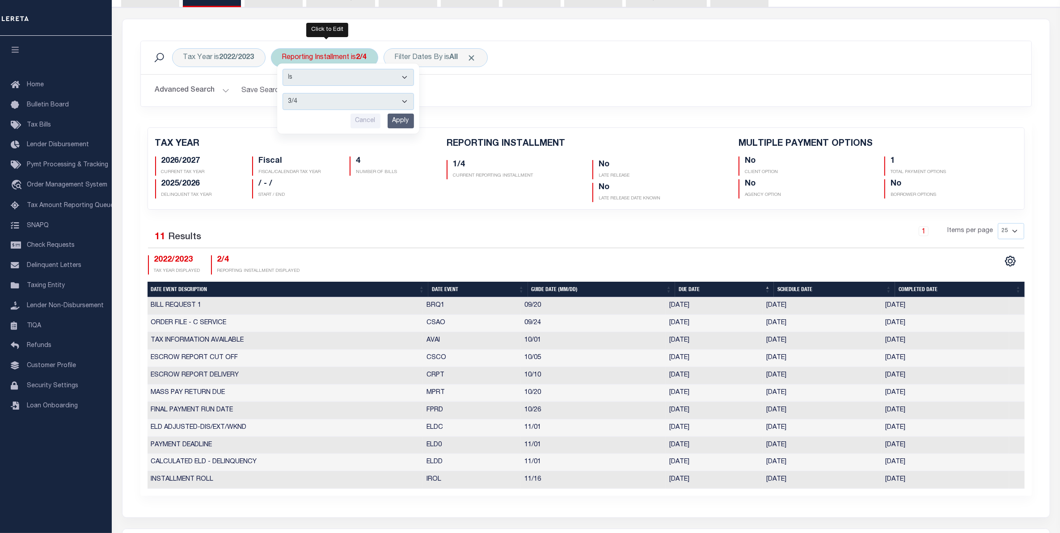
click at [408, 126] on input "Apply" at bounding box center [400, 121] width 26 height 15
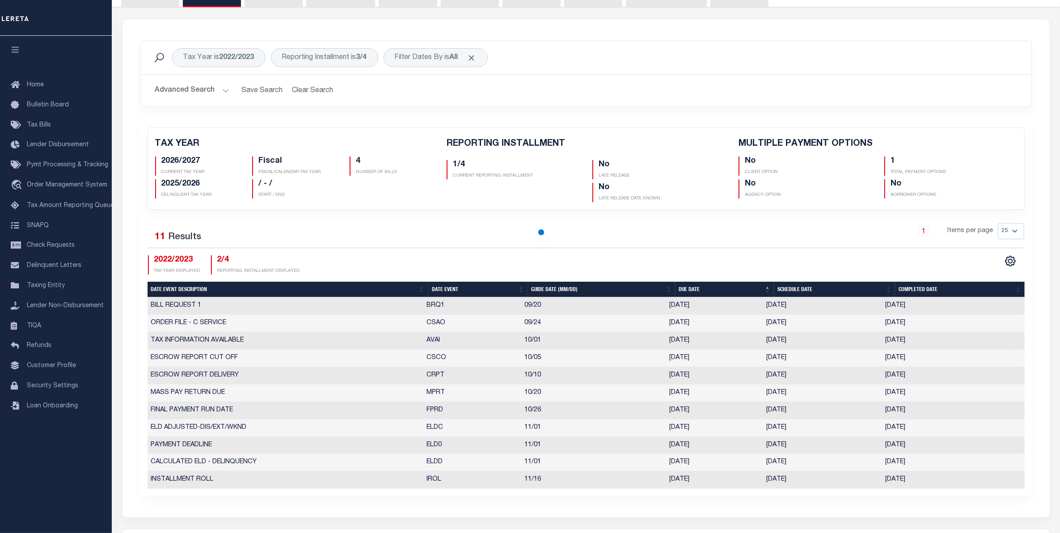
checkbox input "false"
click at [346, 63] on div "Reporting Installment is 3/4" at bounding box center [324, 57] width 107 height 19
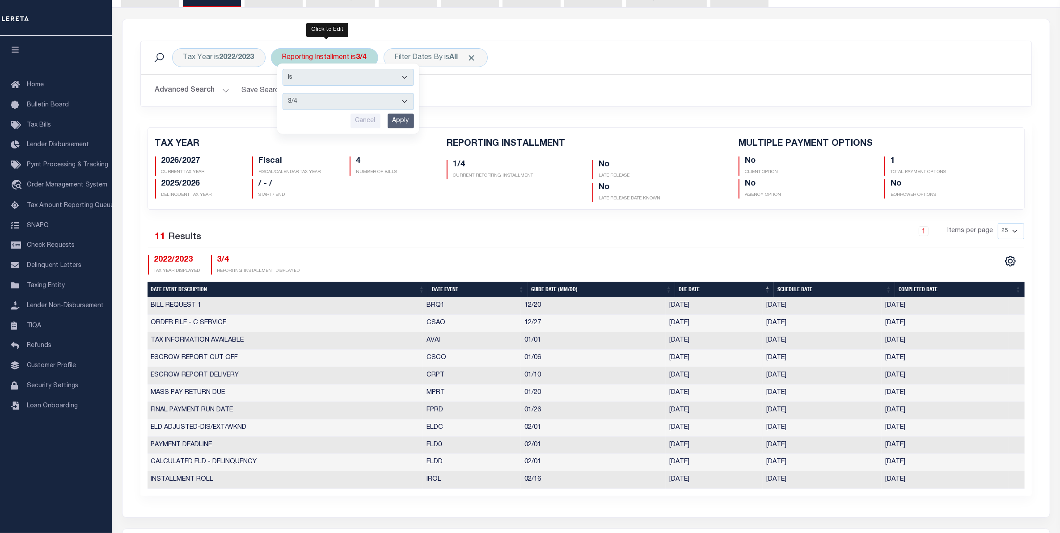
click at [327, 106] on select "1/4 2/4 3/4 4/4" at bounding box center [347, 101] width 131 height 17
select select "4/4"
click at [283, 93] on select "1/4 2/4 3/4 4/4" at bounding box center [347, 101] width 131 height 17
click at [404, 122] on input "Apply" at bounding box center [400, 121] width 26 height 15
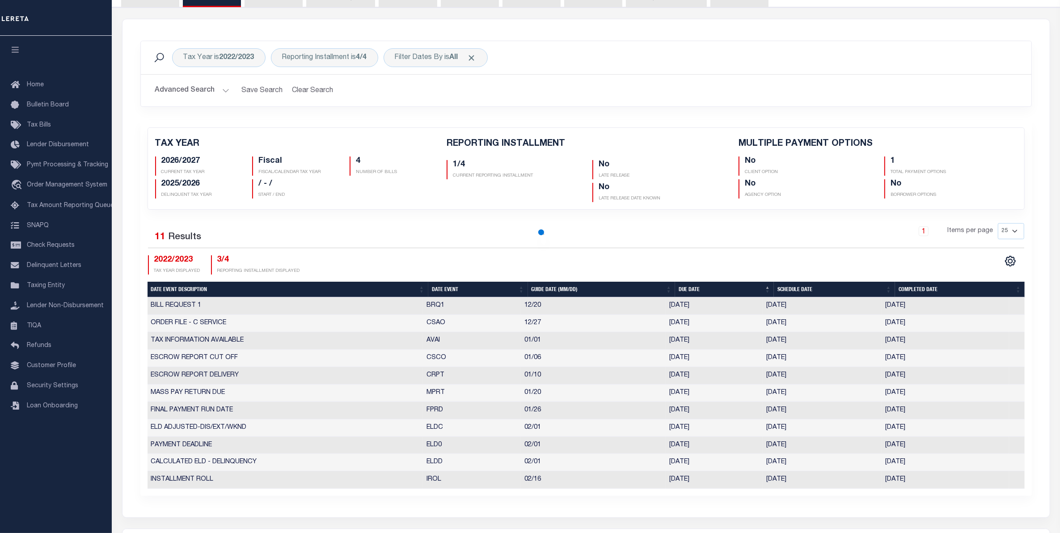
checkbox input "false"
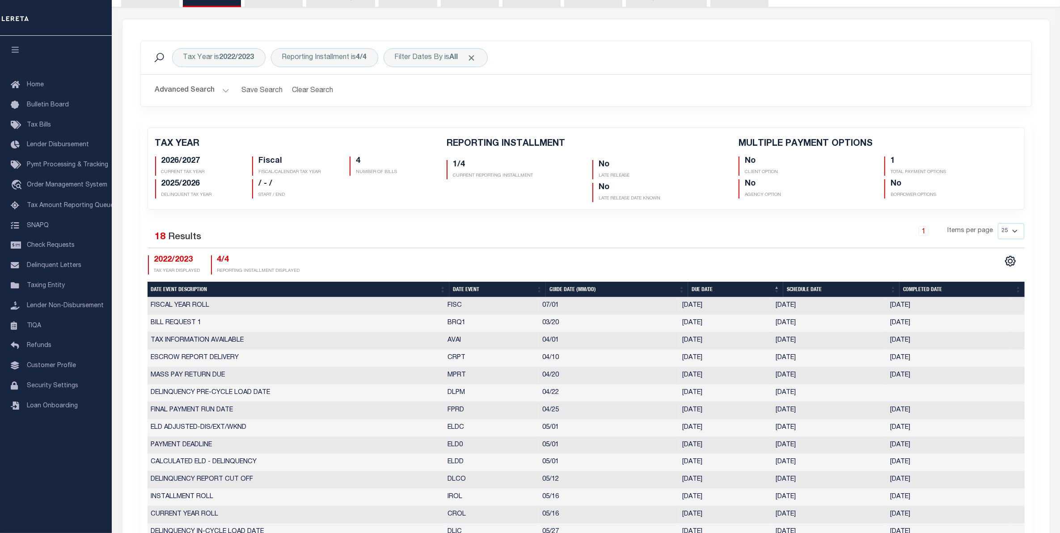
scroll to position [162, 0]
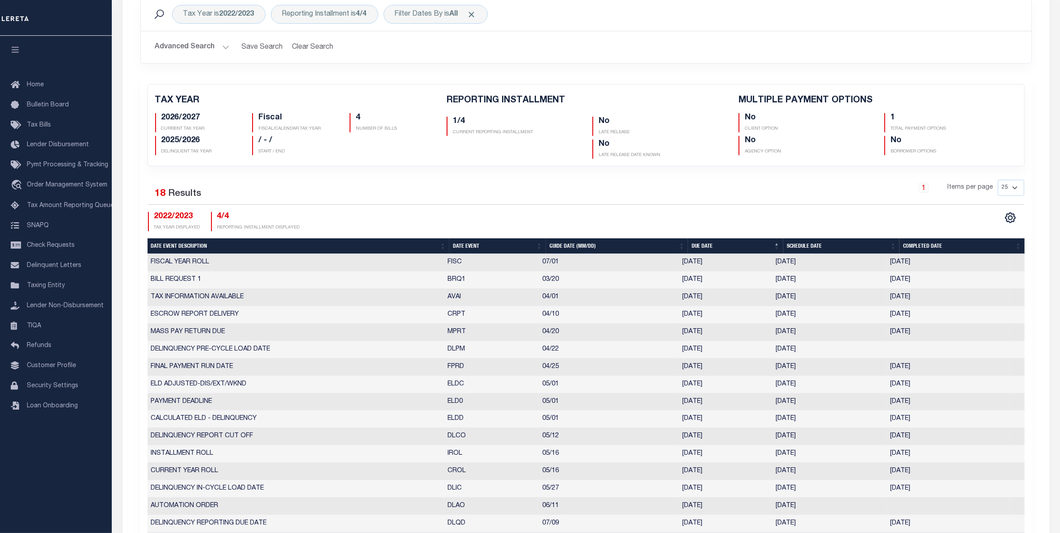
drag, startPoint x: 769, startPoint y: 471, endPoint x: 810, endPoint y: 470, distance: 40.7
click at [810, 470] on tr "CURRENT YEAR ROLL CROL 05/16 05/16/2022 05/16/2022 05/17/2022 6560544" at bounding box center [585, 471] width 877 height 17
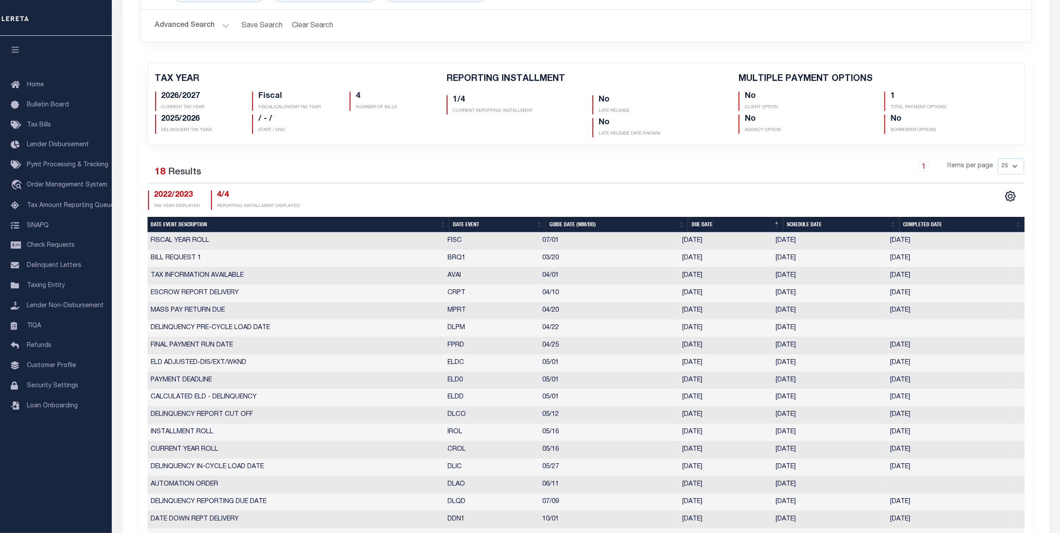
scroll to position [185, 0]
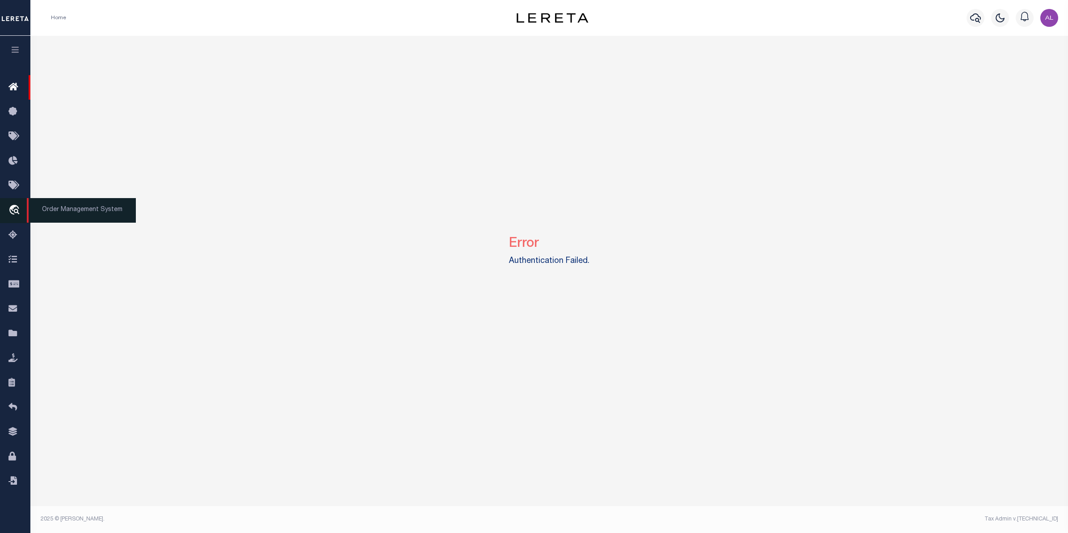
click at [16, 209] on icon "travel_explore" at bounding box center [15, 211] width 14 height 12
click at [14, 211] on icon "travel_explore" at bounding box center [15, 211] width 14 height 12
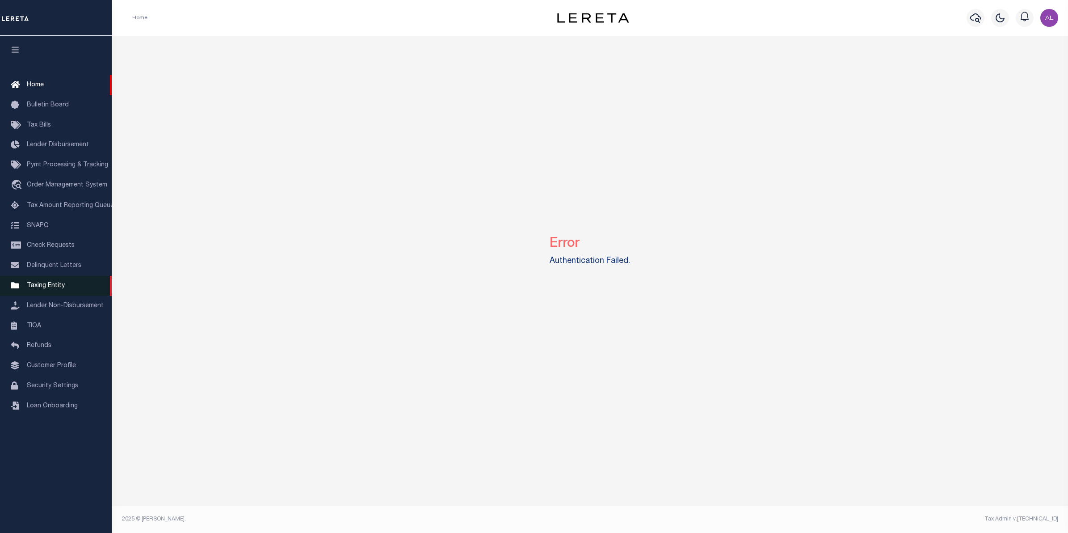
click at [66, 291] on link "Taxing Entity" at bounding box center [56, 286] width 112 height 20
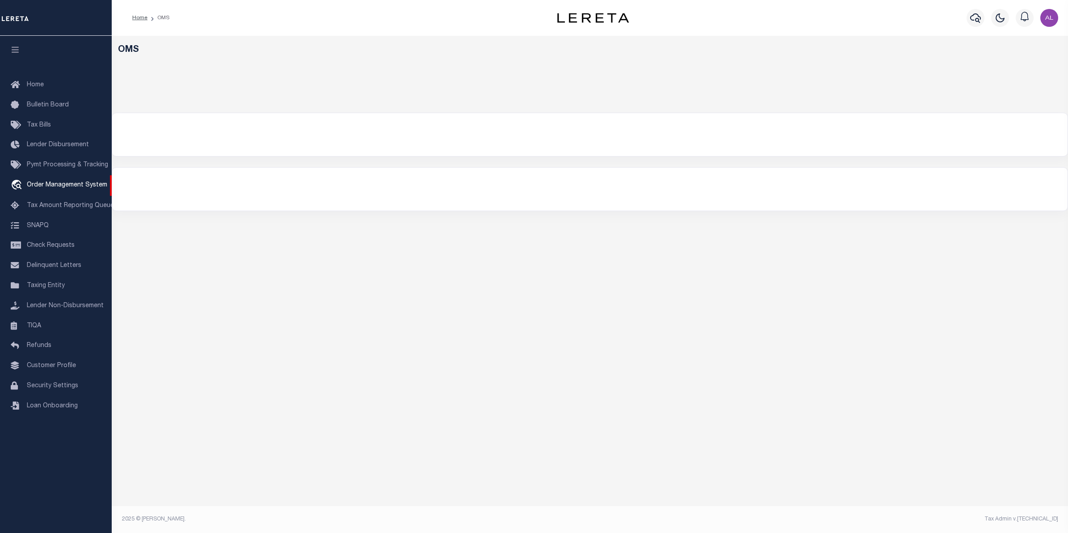
select select "200"
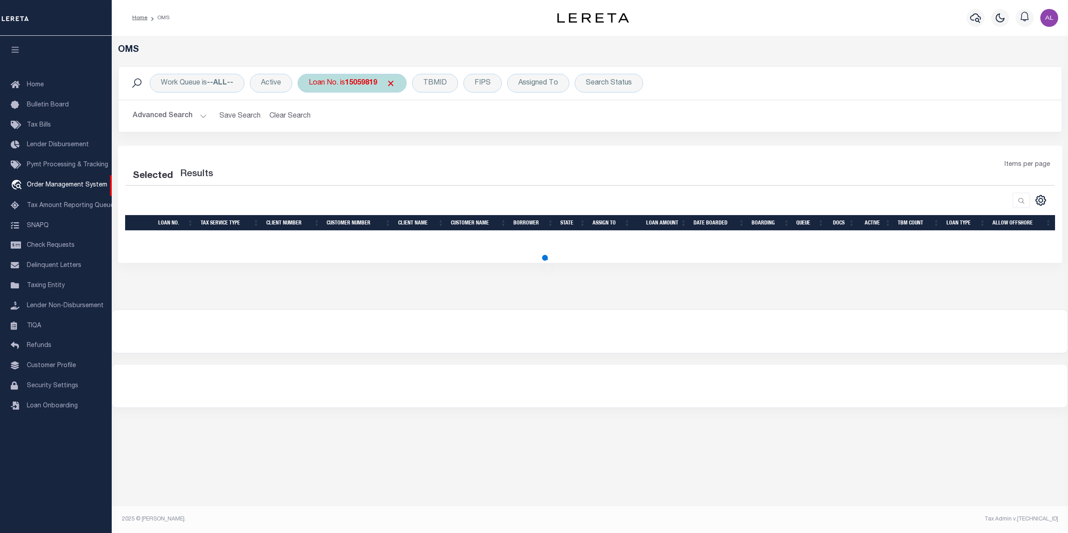
select select "200"
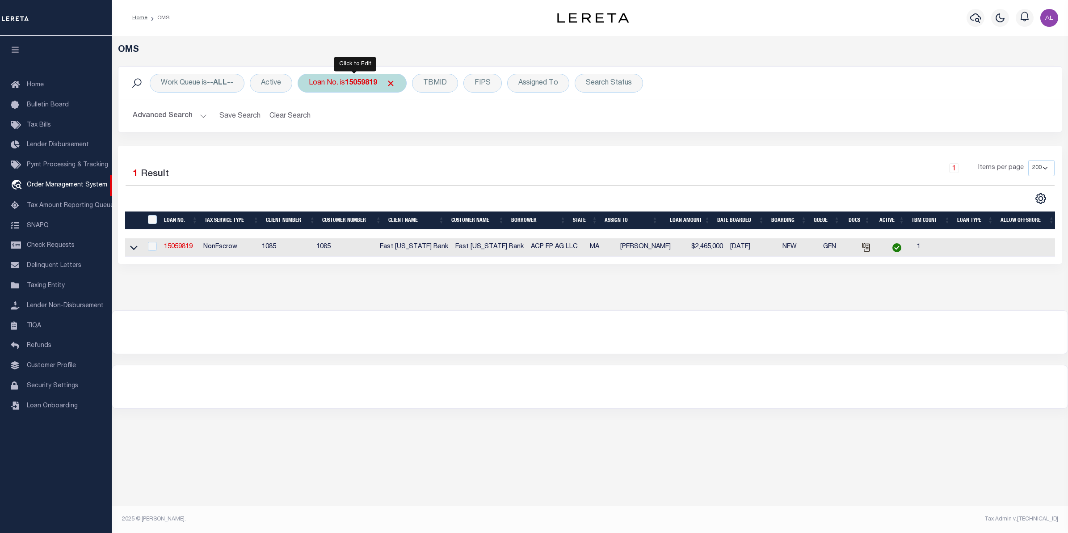
click at [372, 80] on b "15059819" at bounding box center [361, 83] width 32 height 7
type input "74113"
click at [434, 147] on input "Apply" at bounding box center [427, 146] width 26 height 15
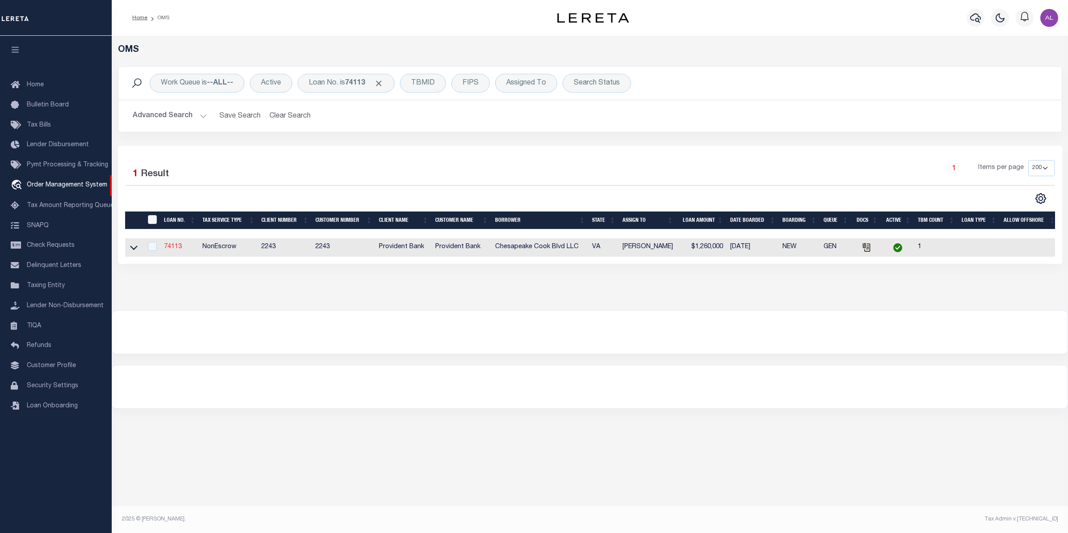
click at [168, 248] on link "74113" at bounding box center [173, 247] width 18 height 6
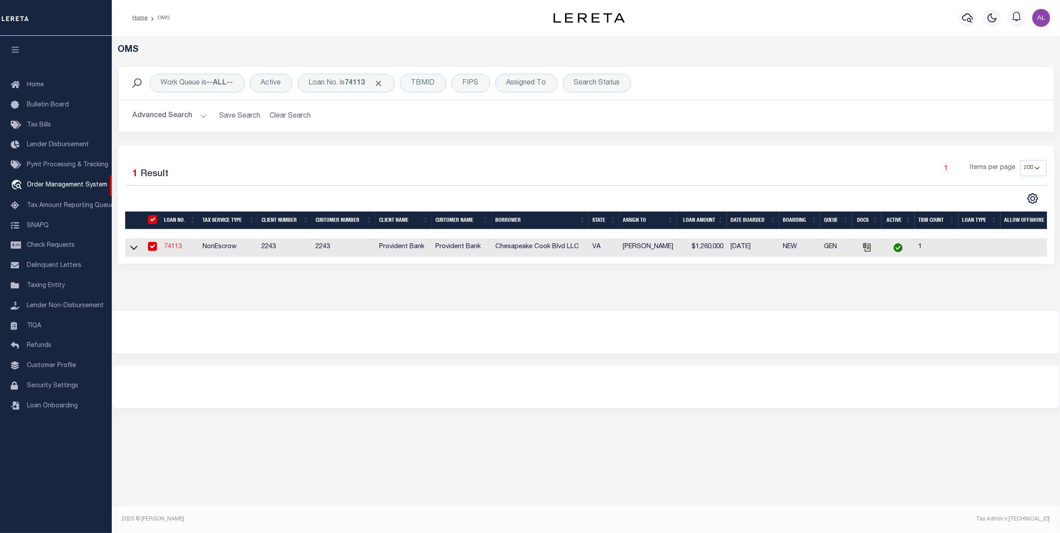
type input "74113"
type input "Chesapeake Cook Blvd LLC"
select select
select select "NonEscrow"
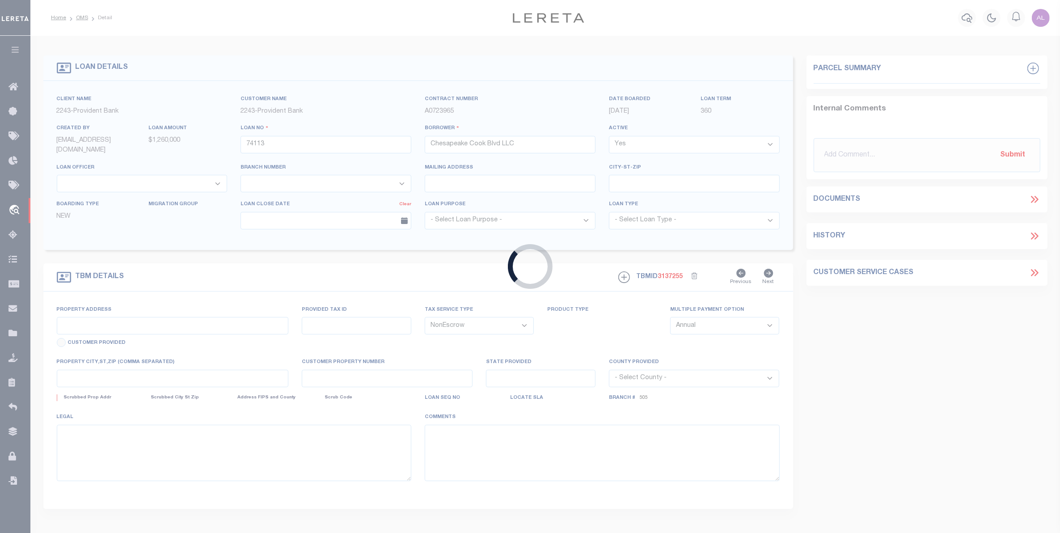
select select "13655"
select select "5374"
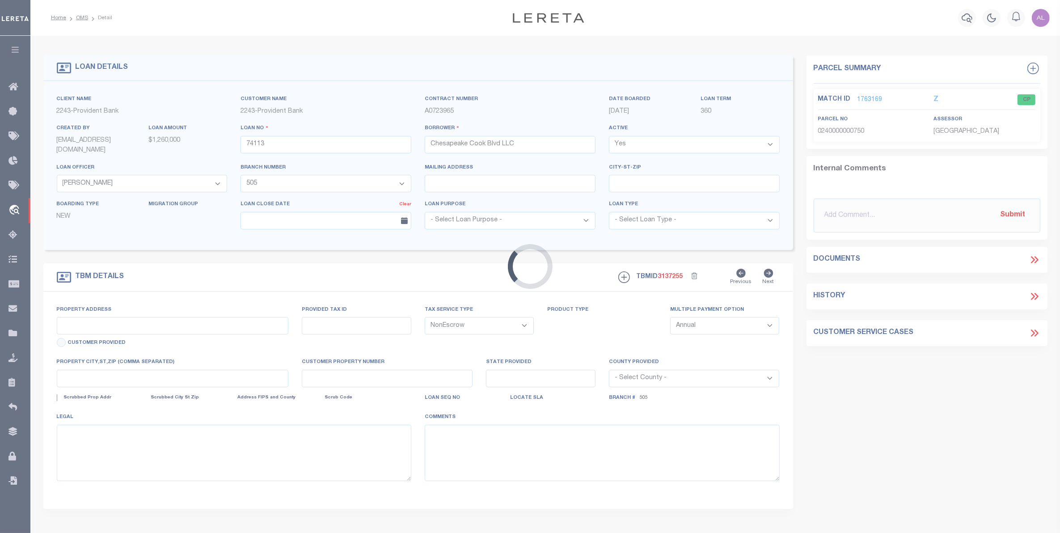
type input "3728-3734 Cook Blv"
type input "Parcel # 240000000750"
select select
type input "Chesapeake VA 23323"
type input "VA"
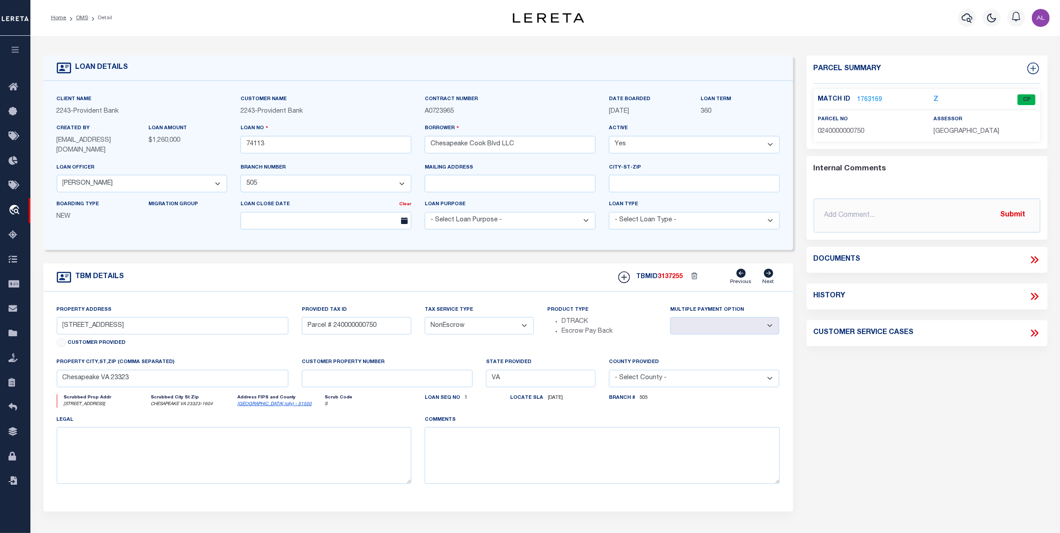
click at [867, 96] on link "1763169" at bounding box center [869, 99] width 25 height 9
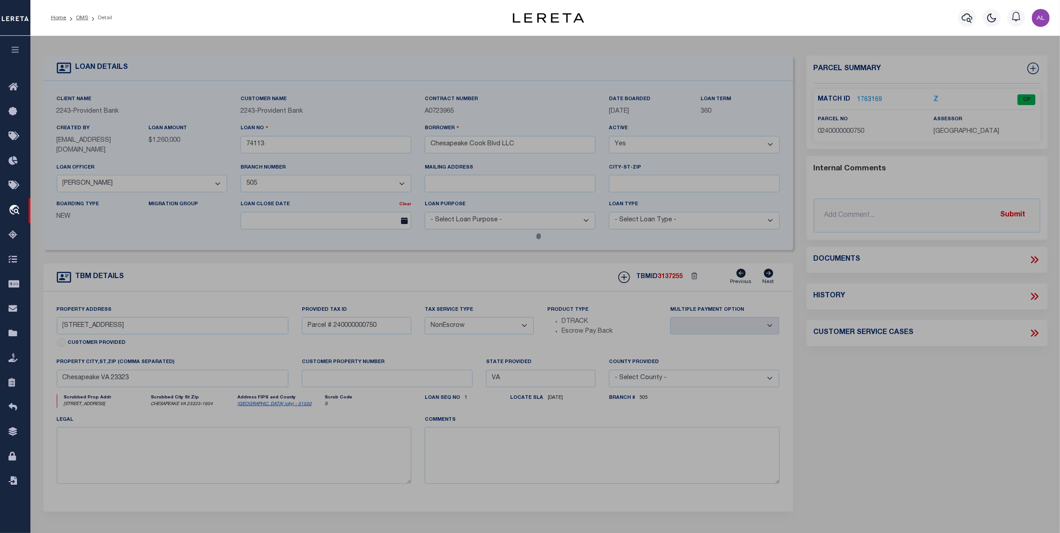
checkbox input "false"
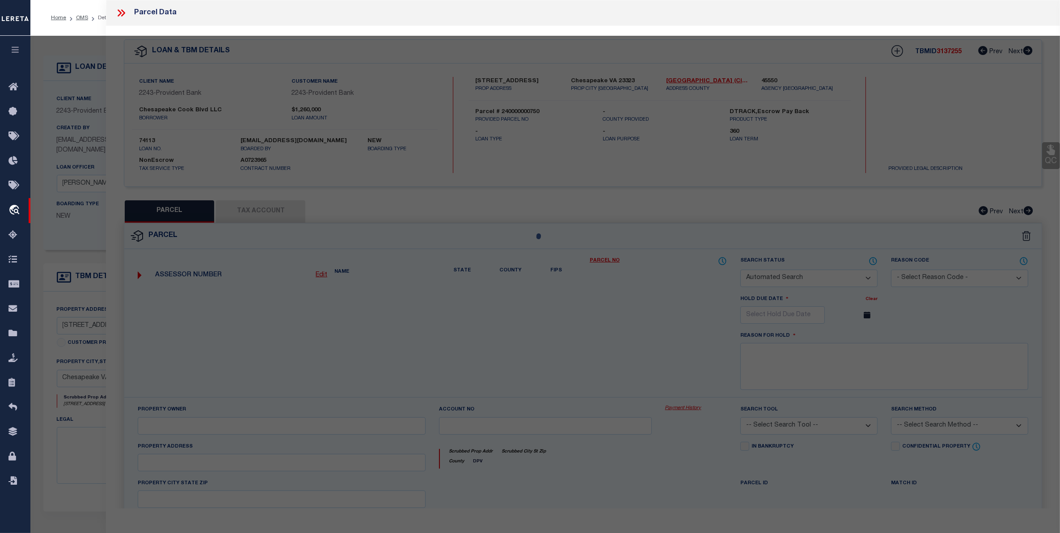
select select "CP"
type input "CHESAPEAKE COOK BLVD LLC"
select select
type input "[STREET_ADDRESS]"
checkbox input "false"
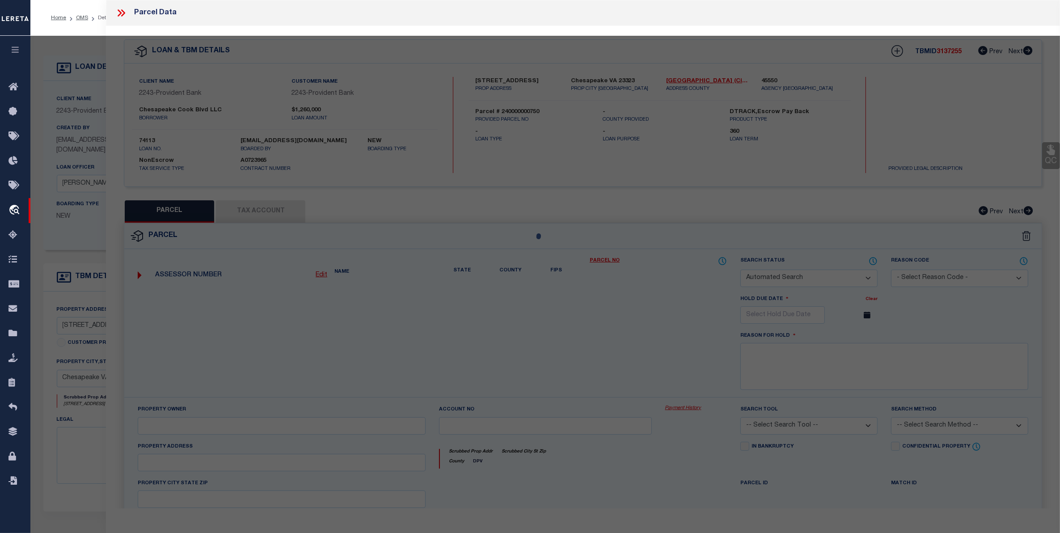
type input "Chesapeake VA 23323"
type textarea "PARCEL [STREET_ADDRESS]"
type textarea "Information Only - Installment Tax Years Based on Agency Review"
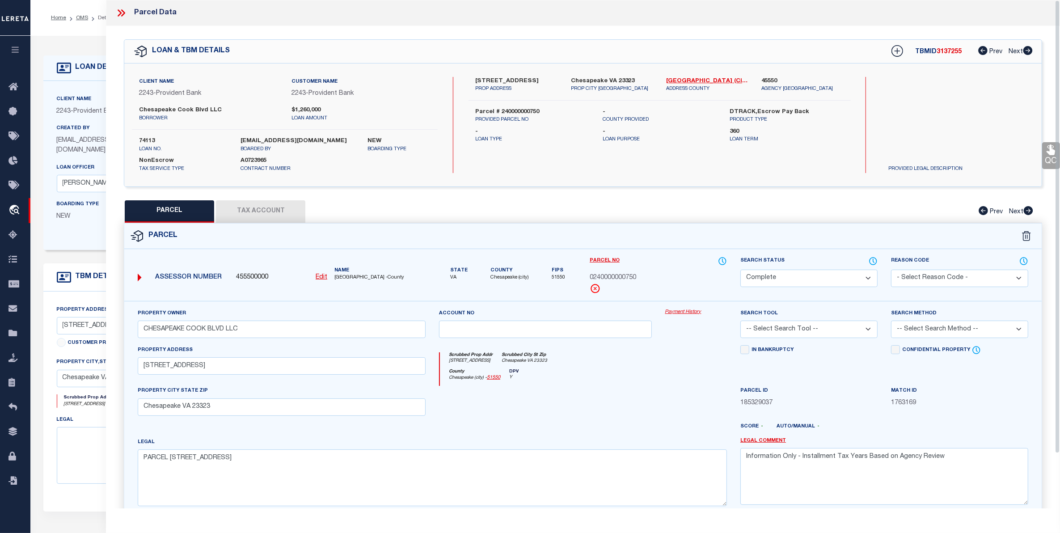
click at [269, 213] on button "Tax Account" at bounding box center [260, 211] width 89 height 22
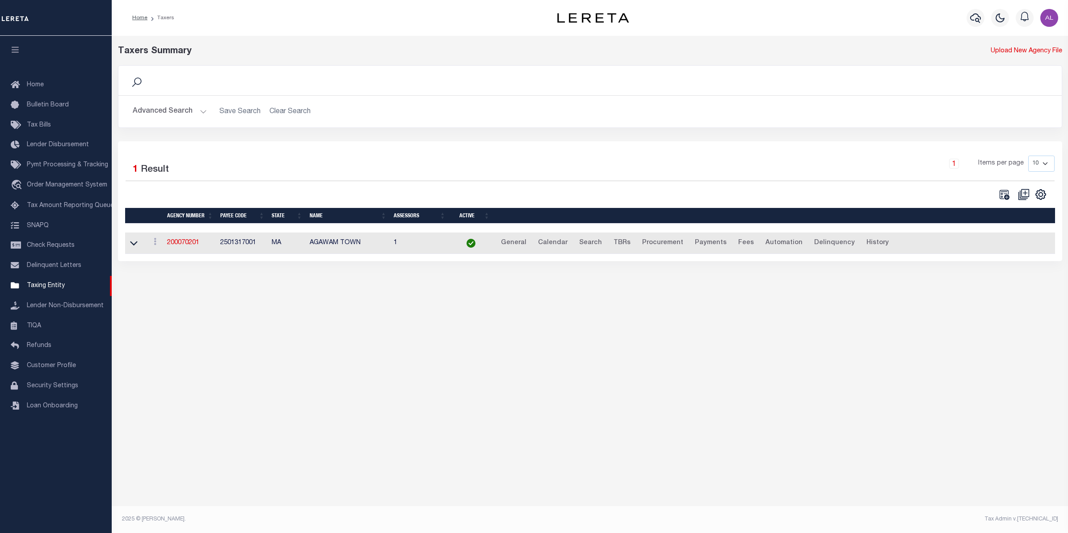
click at [199, 115] on button "Advanced Search" at bounding box center [170, 111] width 74 height 17
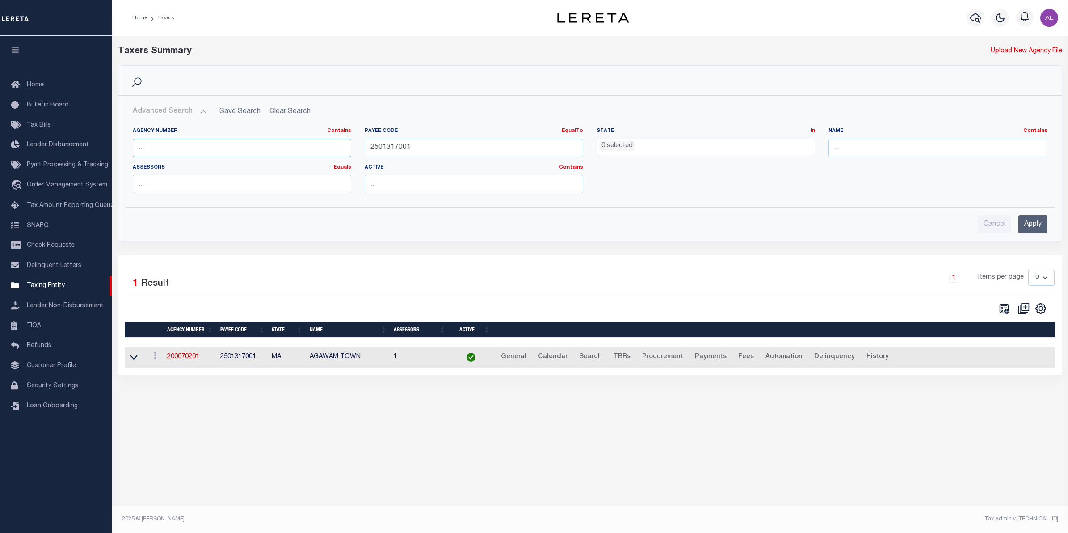
click at [178, 148] on input "text" at bounding box center [242, 148] width 219 height 18
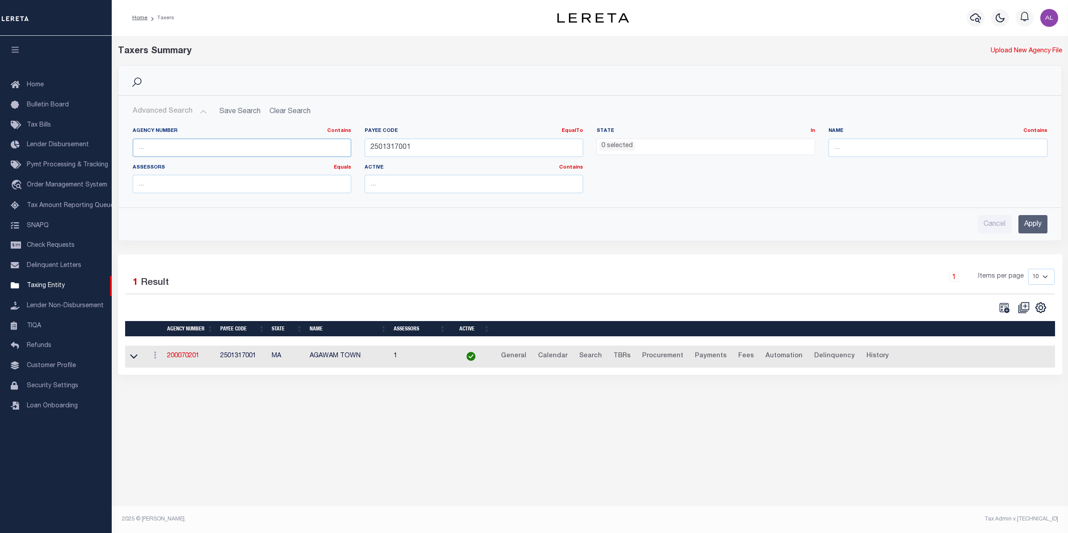
paste input "455502300"
type input "455502300"
click at [375, 157] on input "2501317001" at bounding box center [474, 148] width 219 height 18
click at [375, 156] on input "2501317001" at bounding box center [474, 148] width 219 height 18
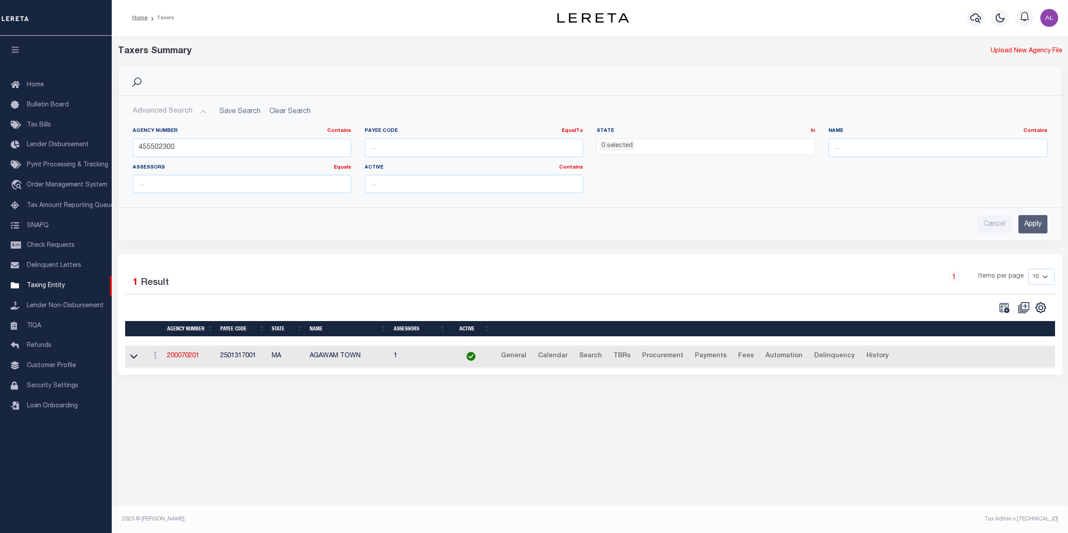
click at [1025, 228] on input "Apply" at bounding box center [1032, 224] width 29 height 18
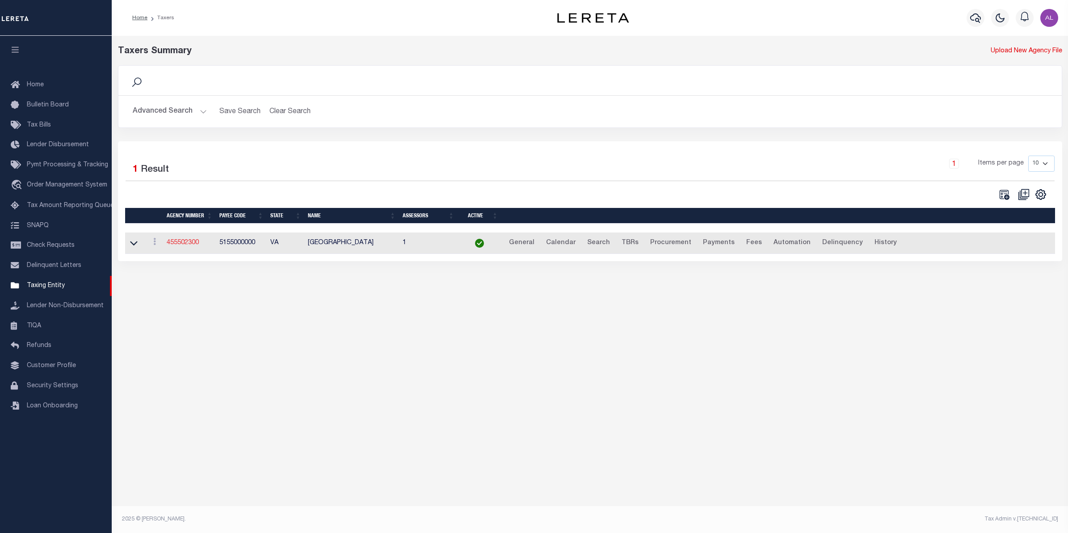
click at [179, 244] on link "455502300" at bounding box center [183, 243] width 32 height 6
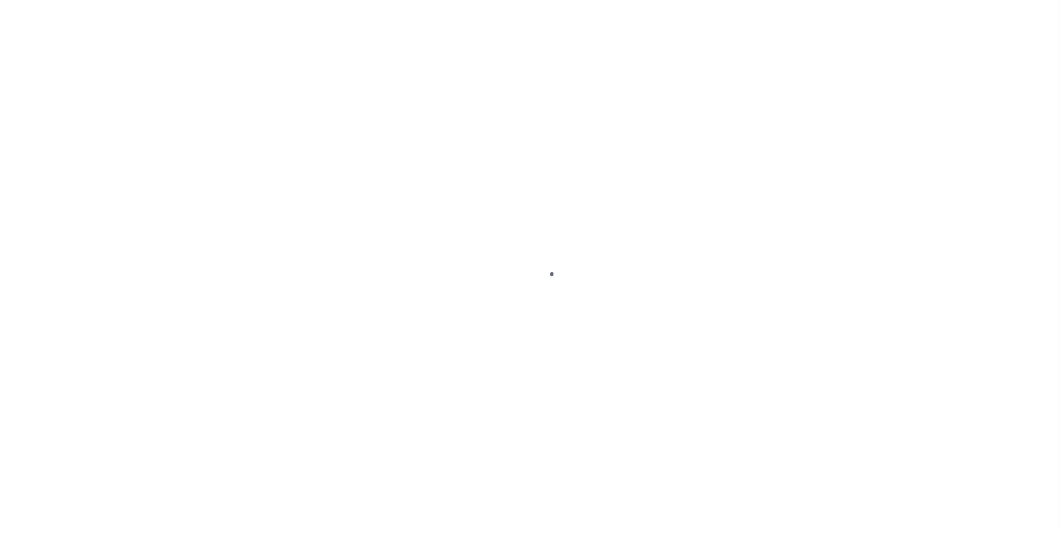
type input "74113"
type input "Chesapeake Cook Blvd LLC"
select select
select select "NonEscrow"
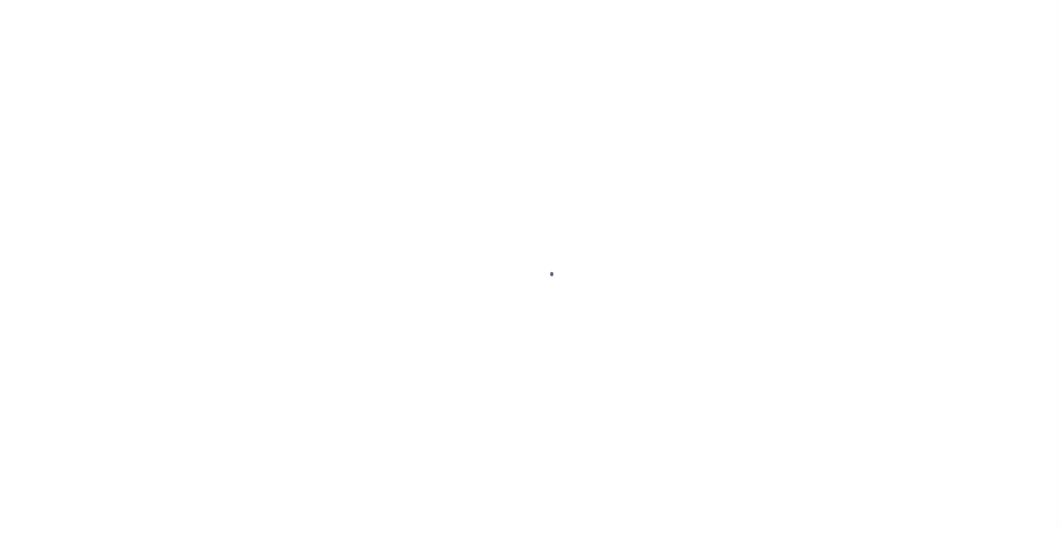
type input "[STREET_ADDRESS]"
type input "Parcel # 240000000750"
select select
type input "Chesapeake VA 23323"
type input "VA"
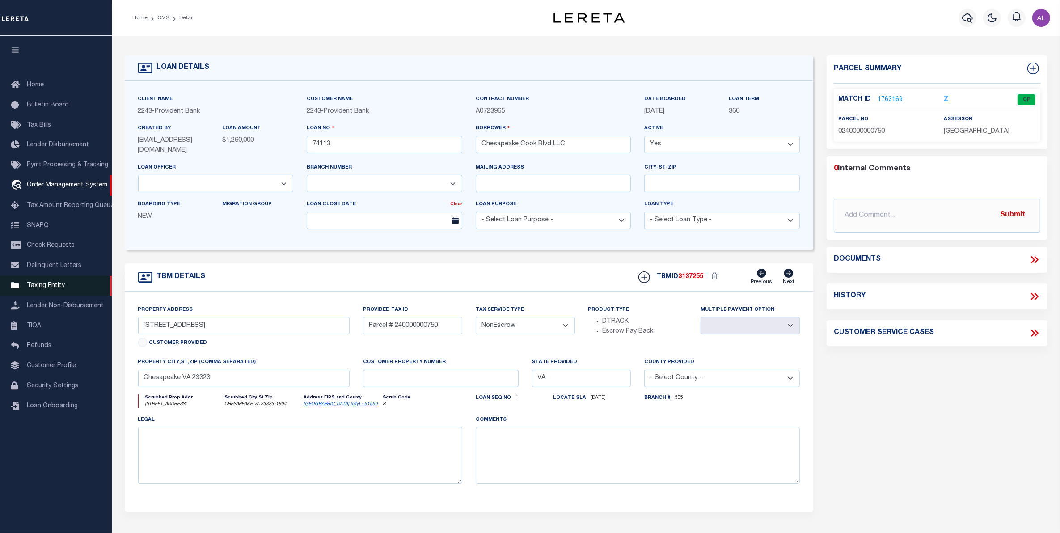
select select "13655"
select select "5374"
click at [887, 97] on link "1763169" at bounding box center [889, 99] width 25 height 9
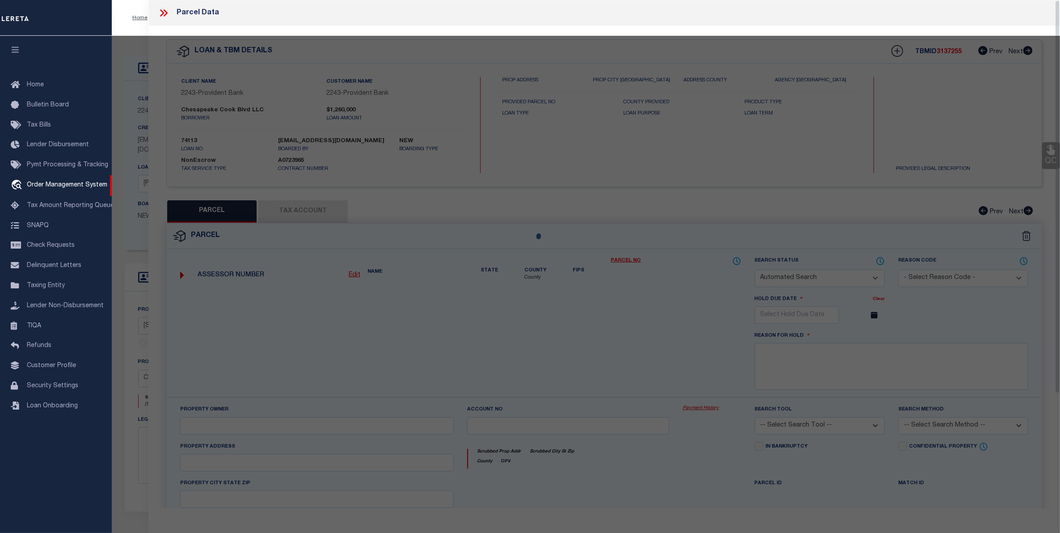
checkbox input "false"
select select "CP"
type input "CHESAPEAKE COOK BLVD LLC"
select select
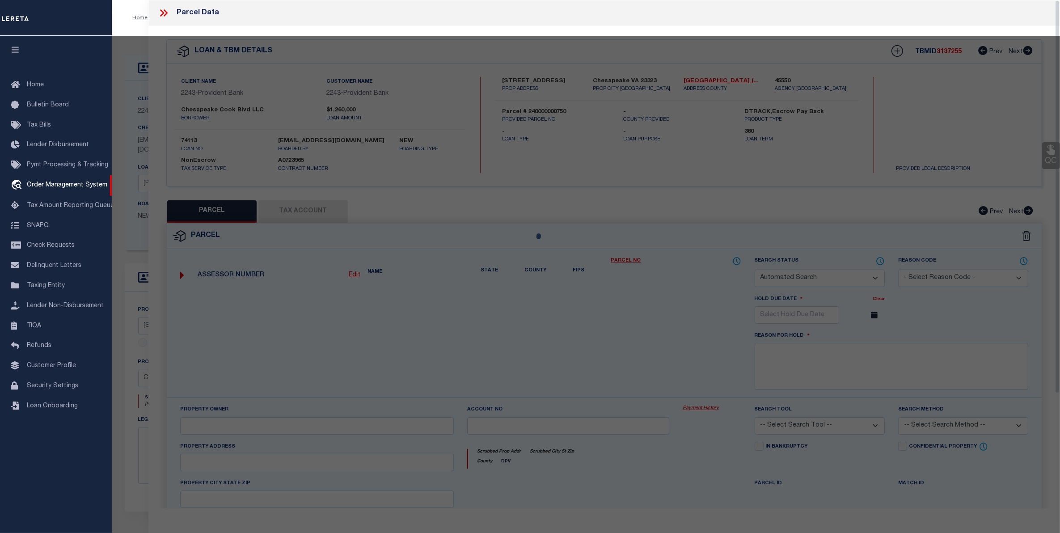
type input "3728 COOK BLVD"
checkbox input "false"
type input "Chesapeake VA 23323"
type textarea "PARCEL 14 CAVALIER INDUSTRIAL PARK 2.4587 AC"
type textarea "Information Only - Installment Tax Years Based on Agency Review"
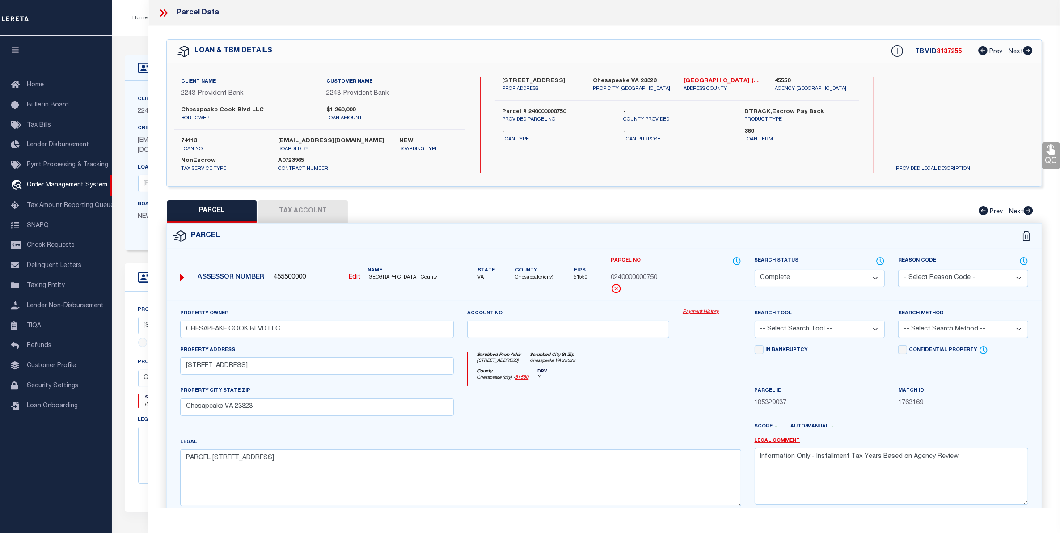
click at [314, 216] on button "Tax Account" at bounding box center [302, 211] width 89 height 22
select select "100"
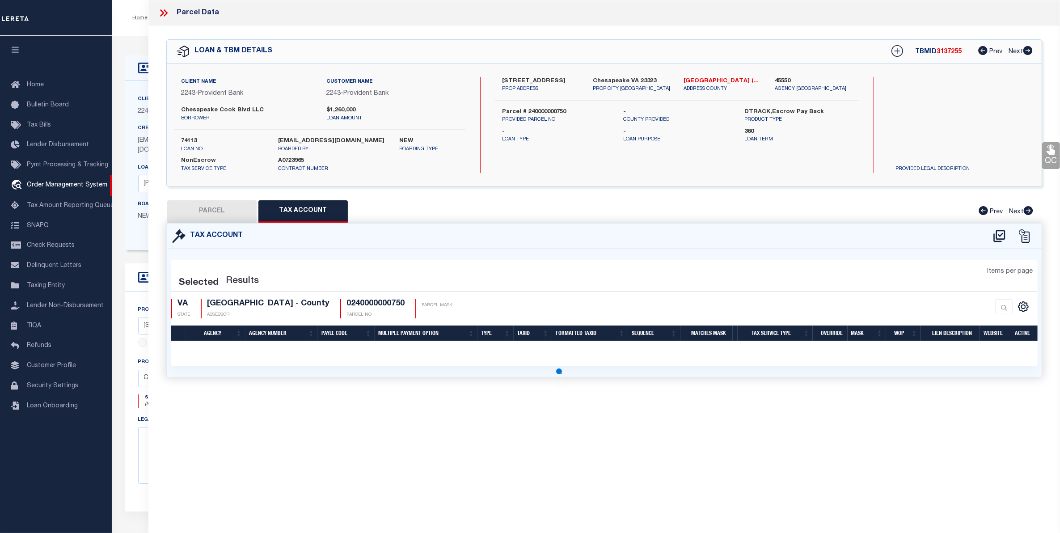
select select "100"
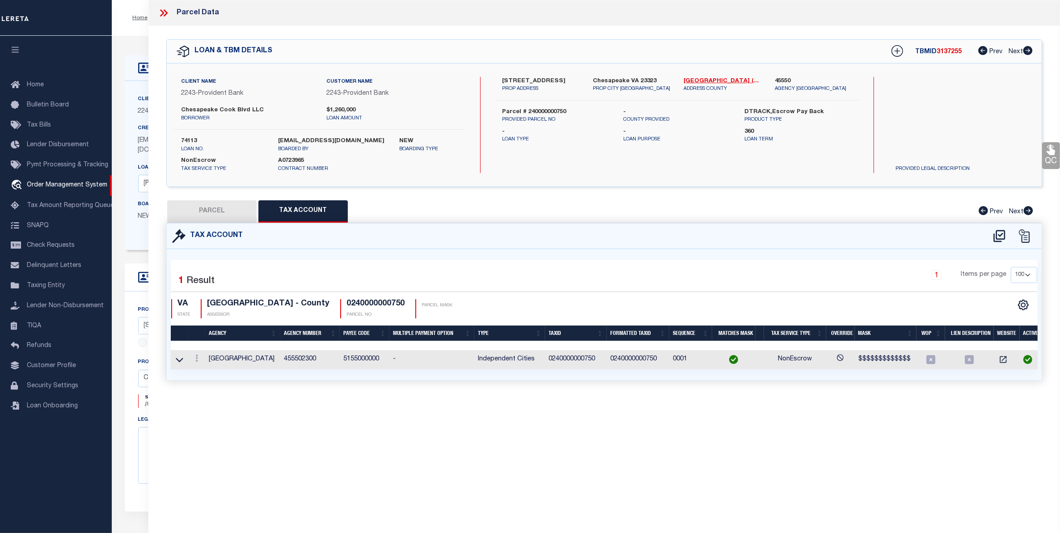
click at [301, 360] on td "455502300" at bounding box center [309, 359] width 59 height 19
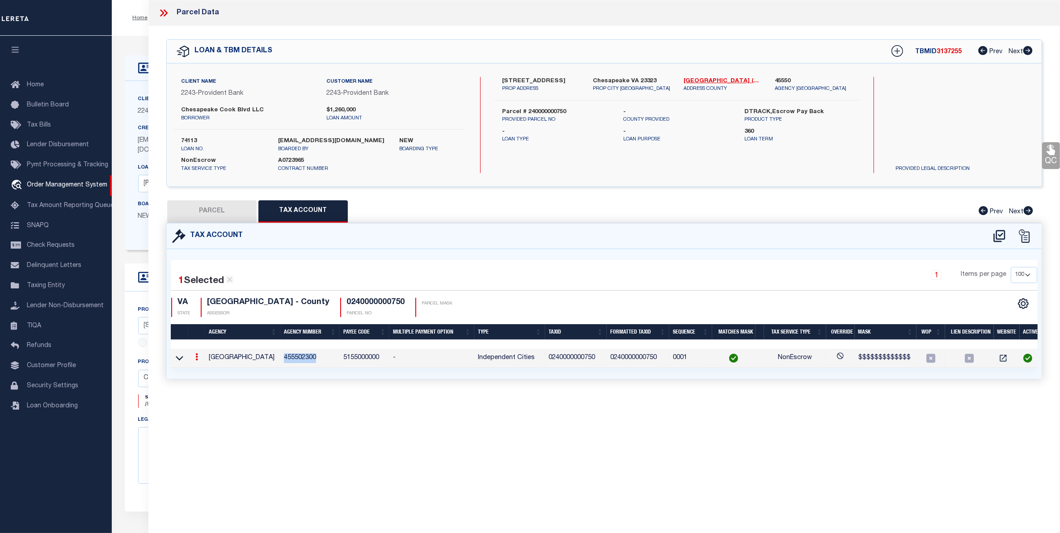
click at [301, 360] on td "455502300" at bounding box center [309, 358] width 59 height 19
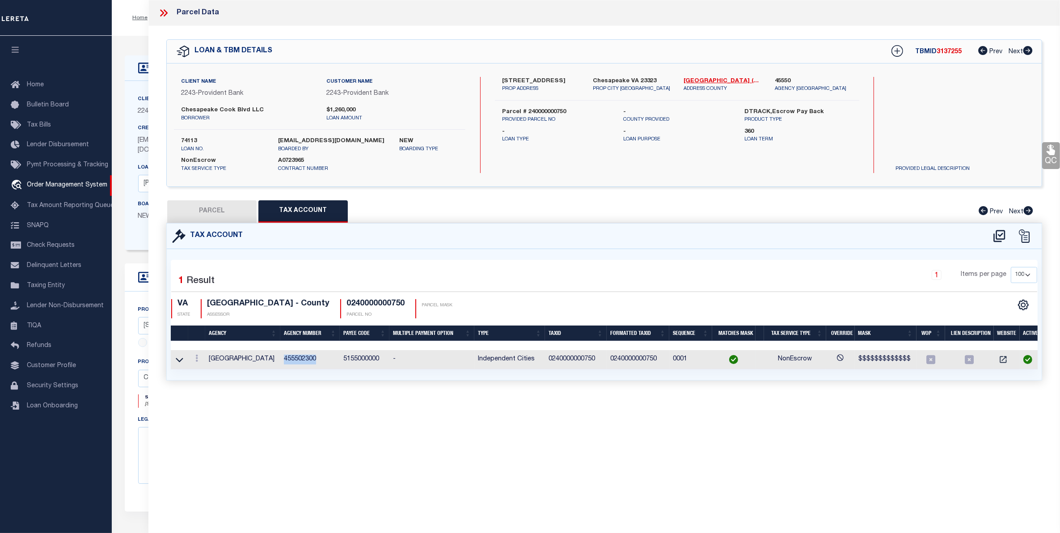
copy td "455502300"
click at [130, 99] on div "Client Name 2243 - Provident Bank Customer Name 2243 - Provident Bank 360" at bounding box center [469, 165] width 689 height 169
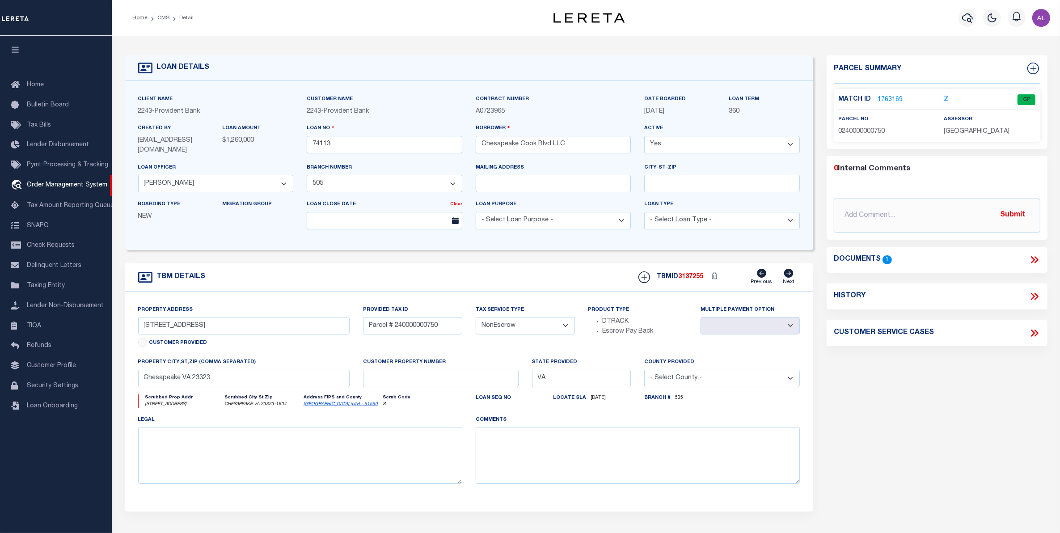
click at [504, 199] on div "Mailing address" at bounding box center [553, 181] width 169 height 37
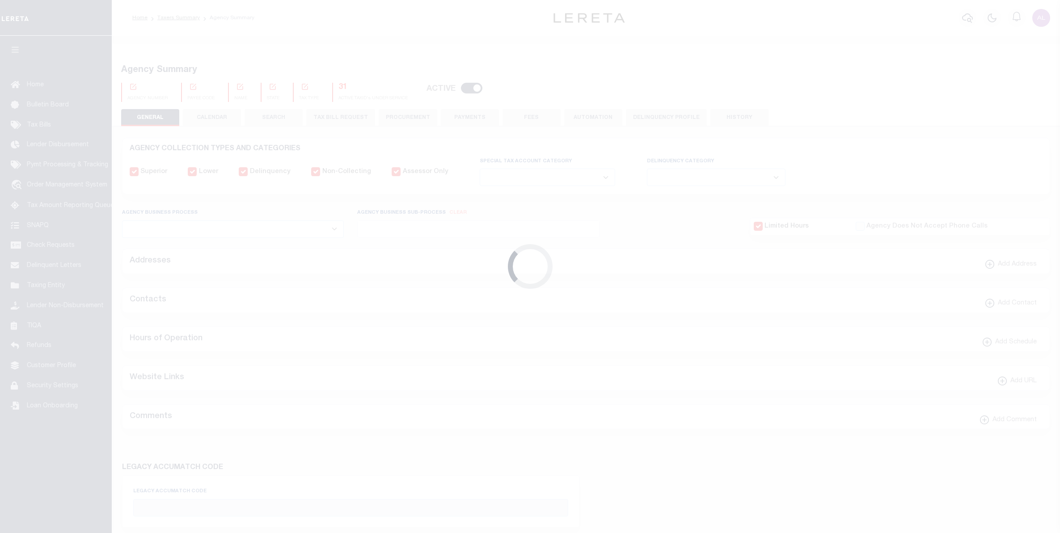
select select
checkbox input "false"
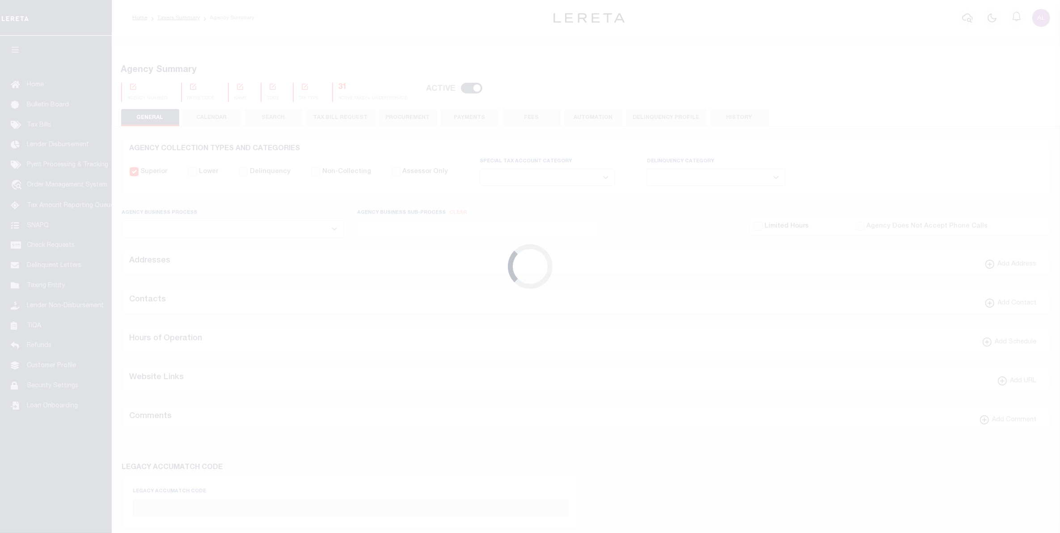
checkbox input "false"
type input "5155000000"
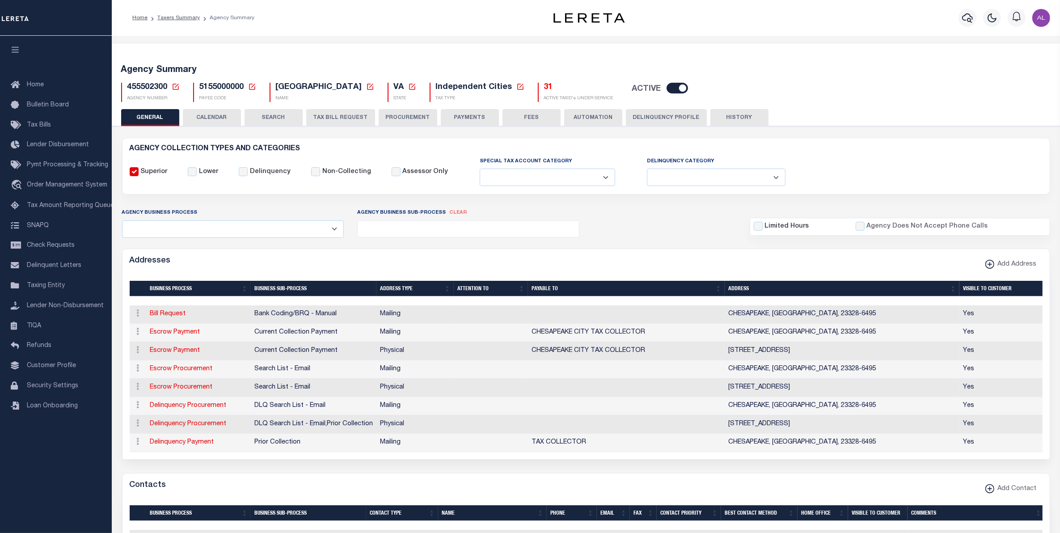
click at [212, 113] on button "CALENDAR" at bounding box center [212, 117] width 58 height 17
checkbox input "false"
type input "1"
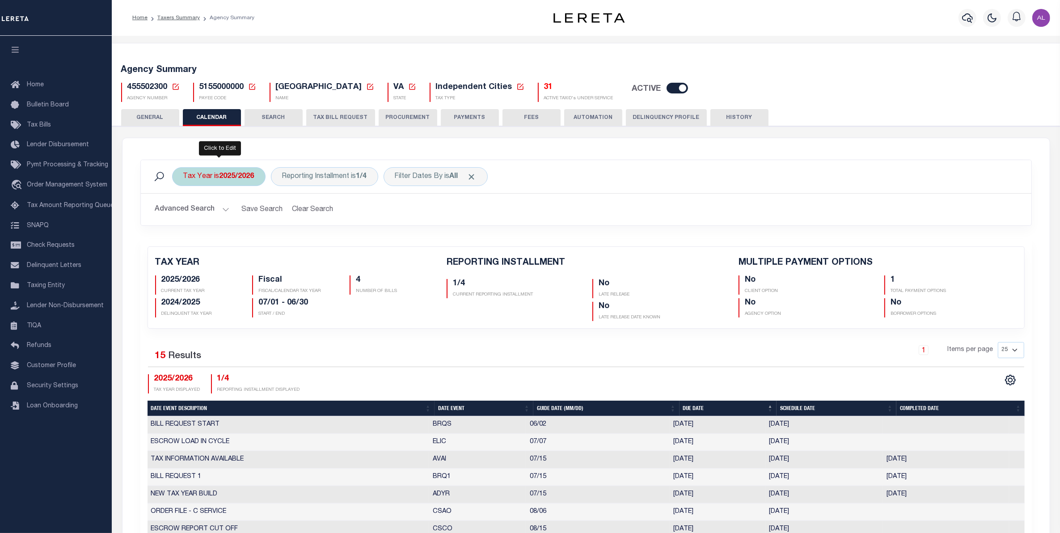
click at [238, 171] on div "Tax Year is 2025/2026" at bounding box center [218, 176] width 93 height 19
click at [222, 219] on select "2026/2027 2025/2026 2024/2025 2023/2024 2022/2023 2021/2022 2020/2021 2019/2020…" at bounding box center [249, 220] width 131 height 17
select select "2021/2022"
click at [184, 212] on select "2026/2027 2025/2026 2024/2025 2023/2024 2022/2023 2021/2022 2020/2021 2019/2020…" at bounding box center [249, 220] width 131 height 17
click at [302, 240] on input "Apply" at bounding box center [302, 239] width 26 height 15
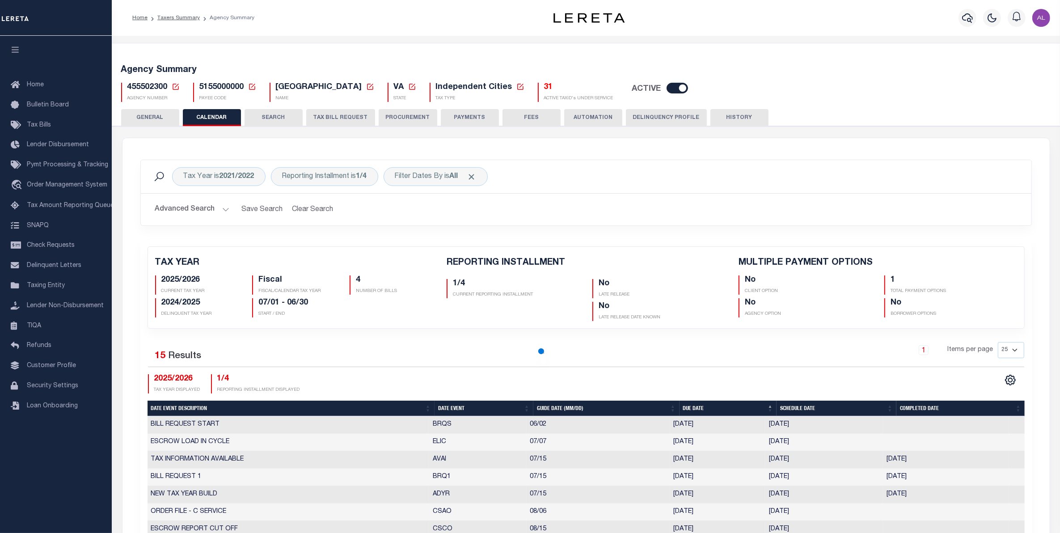
checkbox input "false"
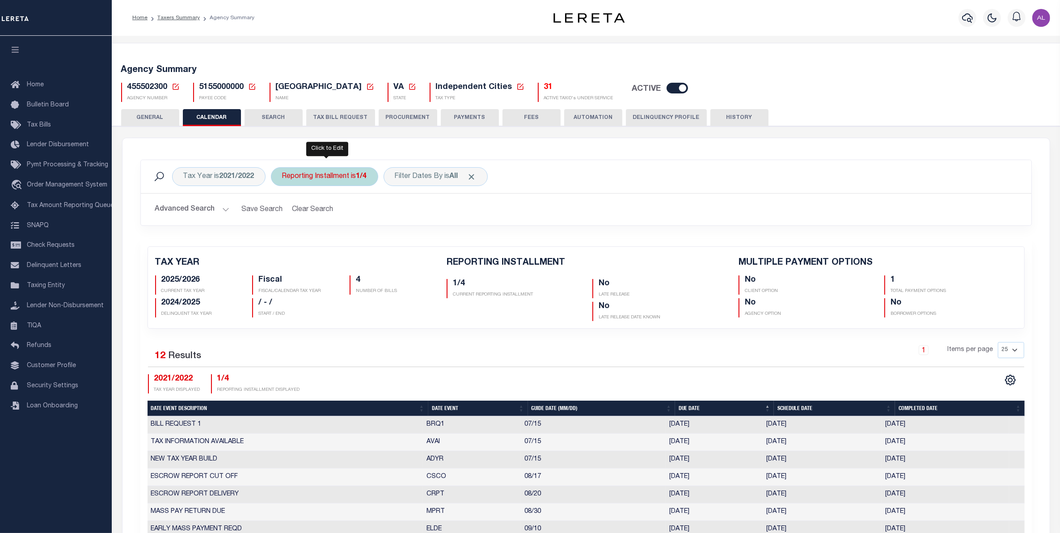
click at [360, 171] on div "Reporting Installment is 1/4" at bounding box center [324, 176] width 107 height 19
click at [358, 219] on select "1/4 2/4 3/4 4/4" at bounding box center [347, 220] width 131 height 17
select select "4/4"
click at [283, 212] on select "1/4 2/4 3/4 4/4" at bounding box center [347, 220] width 131 height 17
click at [403, 244] on input "Apply" at bounding box center [400, 239] width 26 height 15
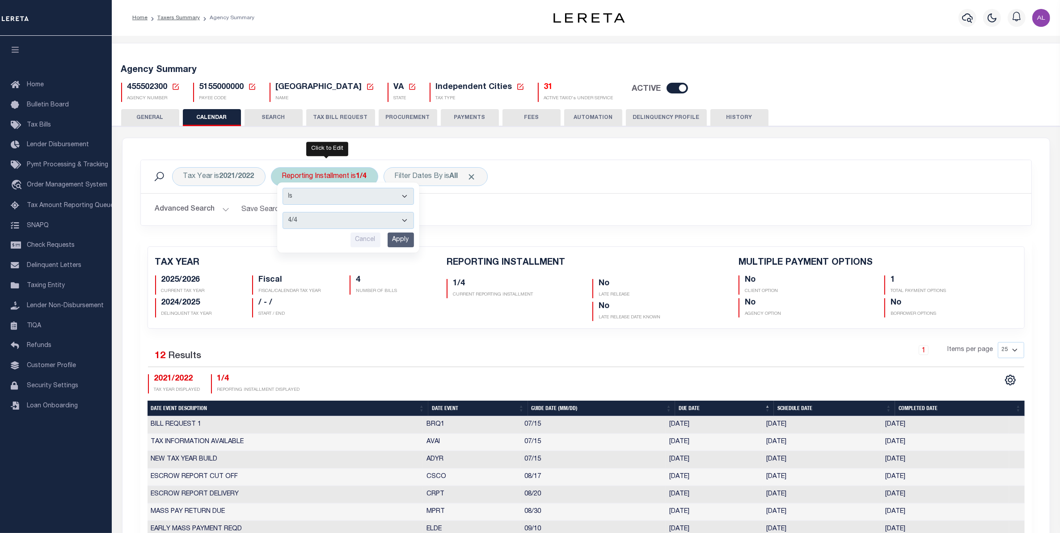
checkbox input "false"
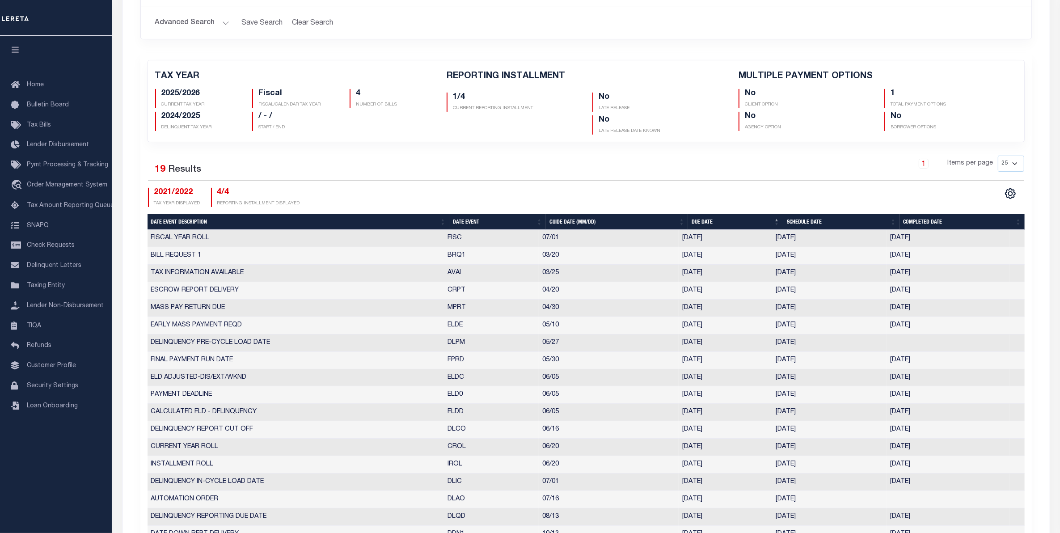
scroll to position [289, 0]
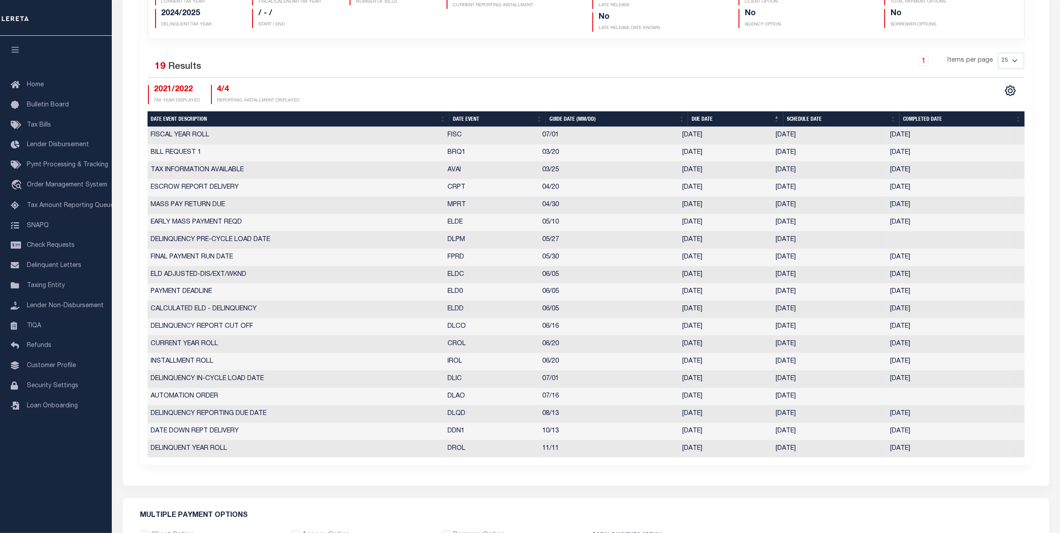
click at [785, 342] on td "06/20/2022" at bounding box center [829, 344] width 114 height 17
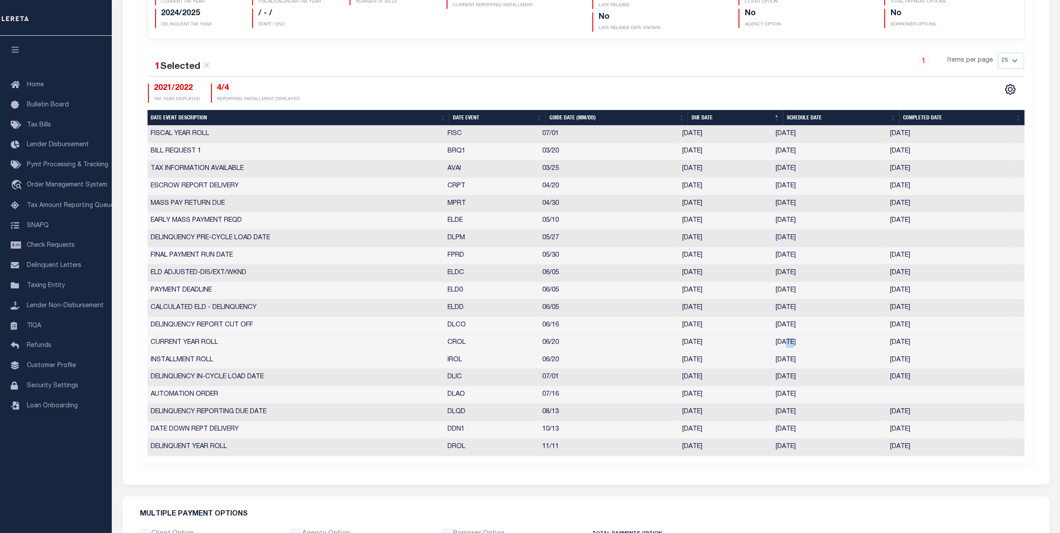
click at [785, 342] on td "06/20/2022" at bounding box center [829, 342] width 114 height 17
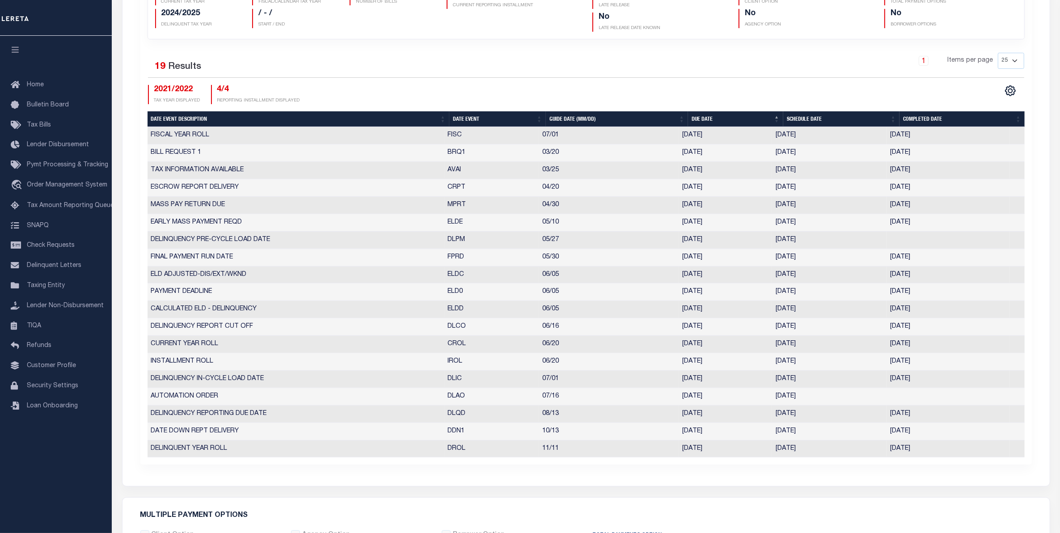
click at [794, 345] on td "06/20/2022" at bounding box center [829, 344] width 114 height 17
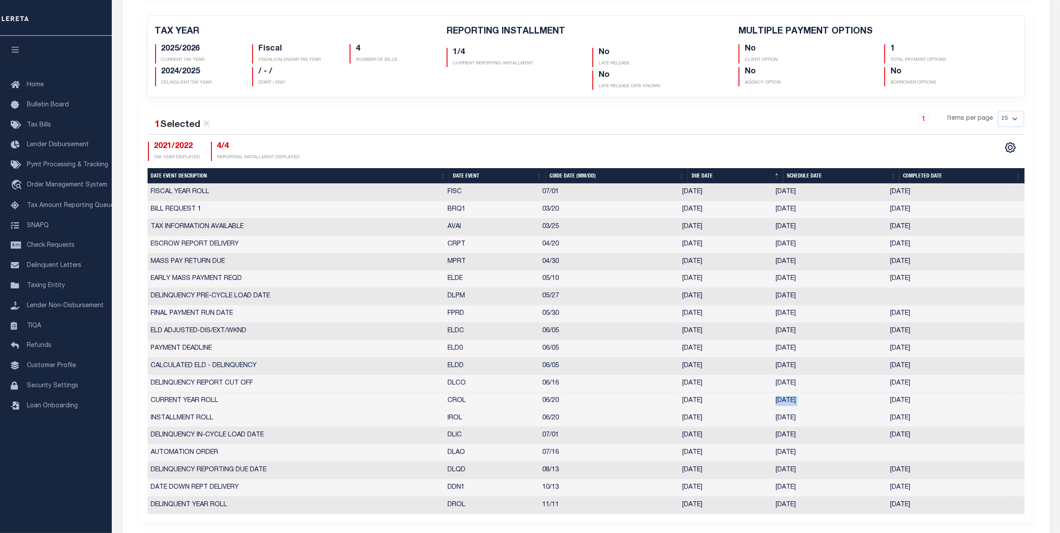
scroll to position [231, 0]
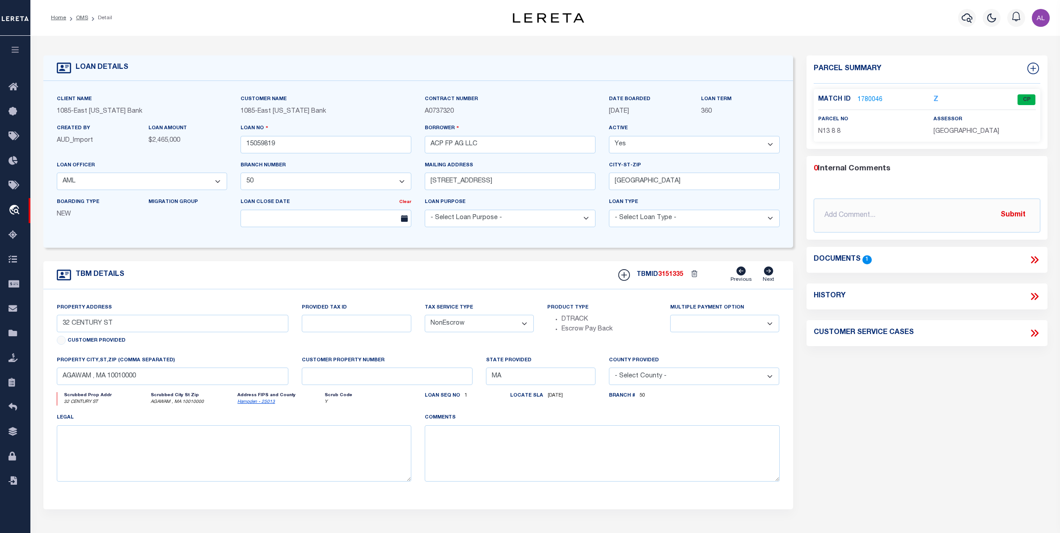
select select "1679"
select select "900"
select select "NonEscrow"
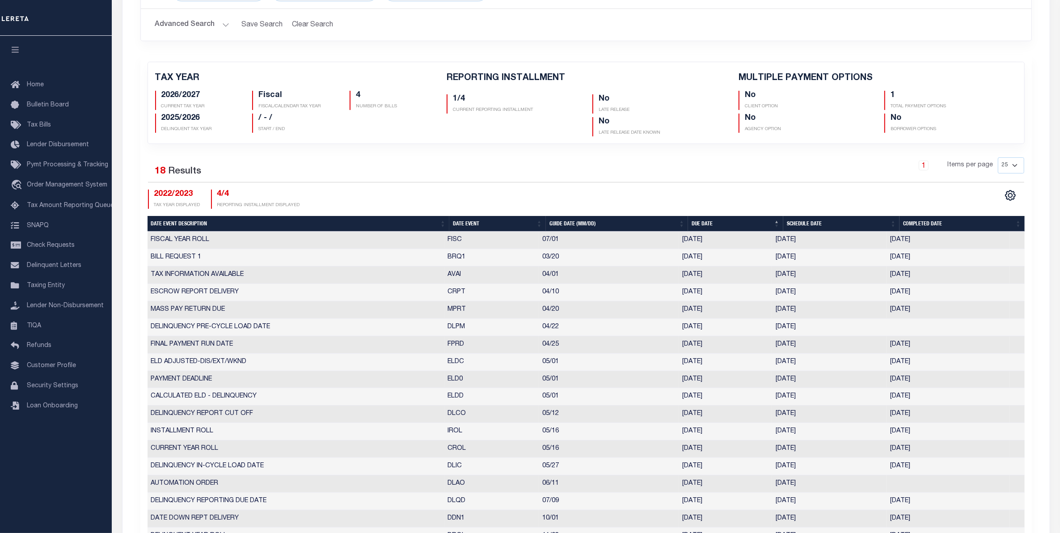
scroll to position [185, 0]
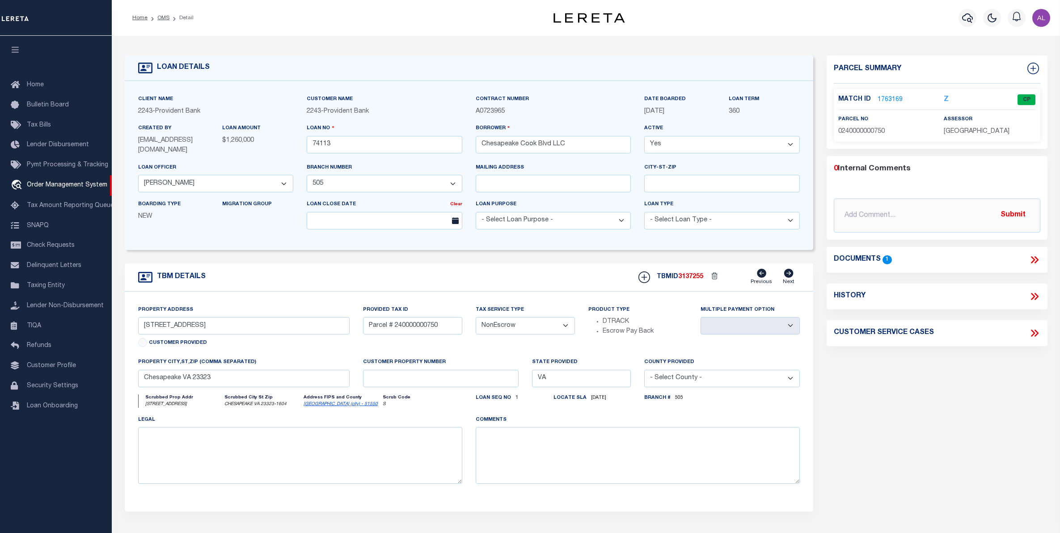
select select "13655"
select select "5374"
select select "NonEscrow"
